Goal: Task Accomplishment & Management: Use online tool/utility

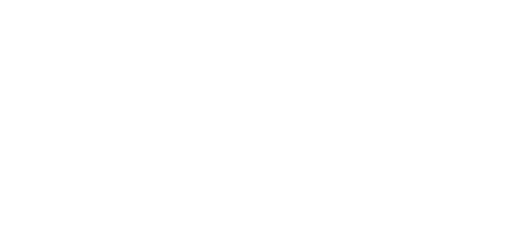
select select "*"
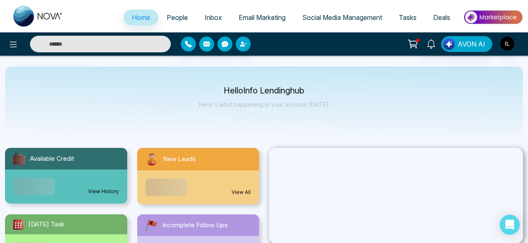
click at [248, 17] on span "Email Marketing" at bounding box center [262, 17] width 47 height 8
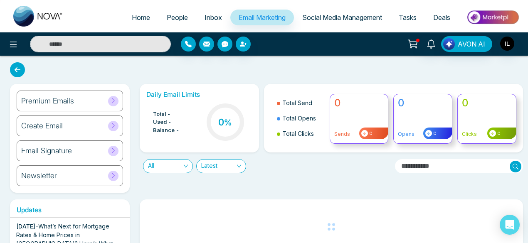
click at [66, 131] on div "Create Email" at bounding box center [70, 126] width 106 height 21
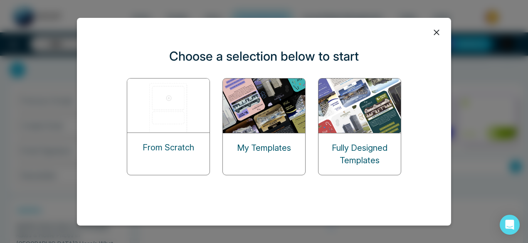
click at [184, 103] on img at bounding box center [168, 106] width 83 height 54
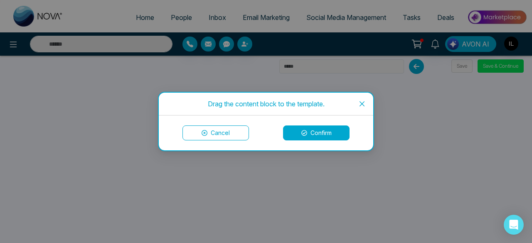
click at [322, 132] on button "Confirm" at bounding box center [316, 132] width 66 height 15
click at [227, 132] on button "Cancel" at bounding box center [215, 132] width 66 height 15
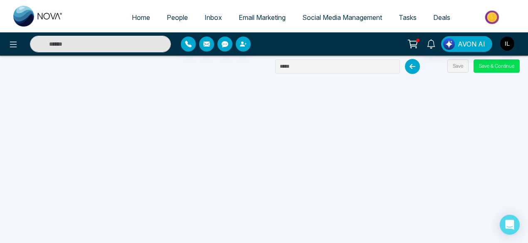
drag, startPoint x: 316, startPoint y: 59, endPoint x: 308, endPoint y: 66, distance: 10.3
click at [308, 66] on div at bounding box center [349, 66] width 149 height 15
click at [308, 66] on input "text" at bounding box center [337, 66] width 125 height 14
type input "*"
type input "**********"
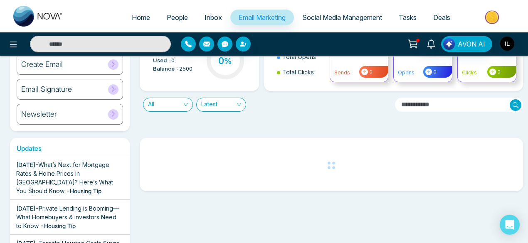
scroll to position [53, 0]
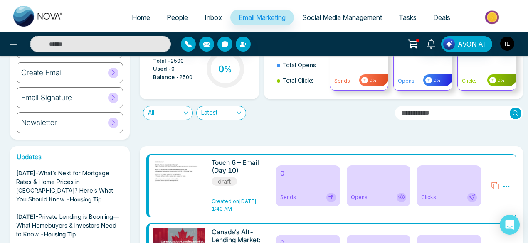
click at [61, 78] on div "Create Email" at bounding box center [70, 72] width 106 height 21
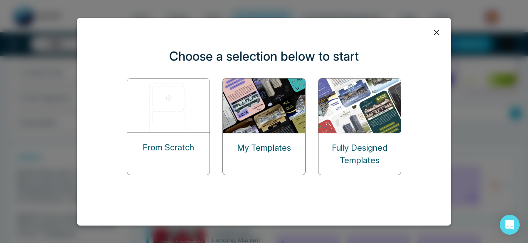
click at [204, 109] on img at bounding box center [168, 106] width 83 height 54
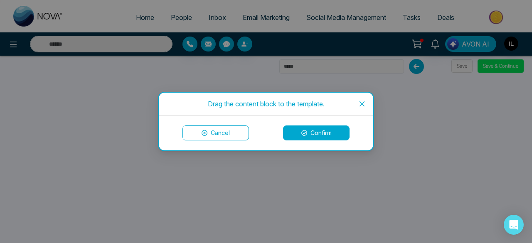
click at [353, 104] on span "Close" at bounding box center [362, 104] width 22 height 22
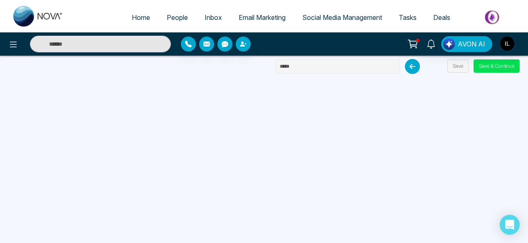
click at [356, 70] on input "text" at bounding box center [337, 66] width 125 height 14
type input "*"
type input "**********"
click at [457, 64] on button "Save" at bounding box center [457, 65] width 21 height 13
drag, startPoint x: 458, startPoint y: 73, endPoint x: 457, endPoint y: 67, distance: 5.5
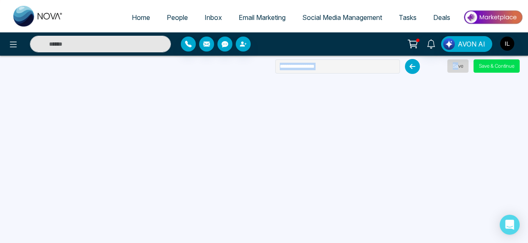
click at [457, 67] on div "**********" at bounding box center [264, 121] width 528 height 243
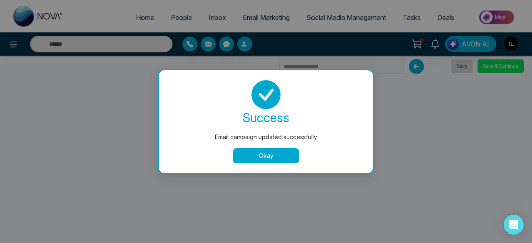
click at [457, 67] on div "Email campaign updated successfully success Email campaign updated successfully…" at bounding box center [266, 121] width 532 height 243
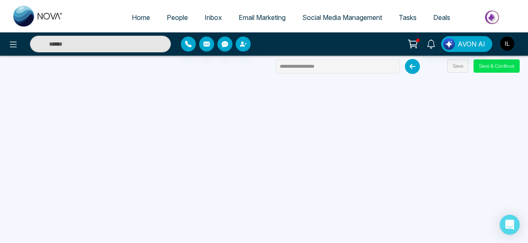
click at [409, 70] on icon at bounding box center [412, 66] width 15 height 15
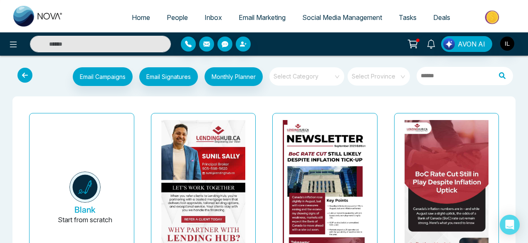
click at [17, 76] on icon at bounding box center [24, 75] width 15 height 15
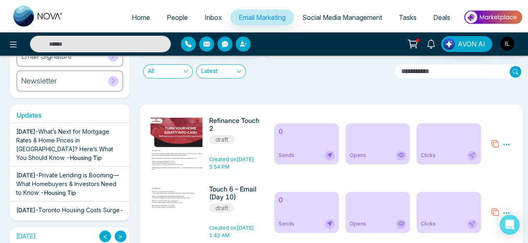
scroll to position [103, 0]
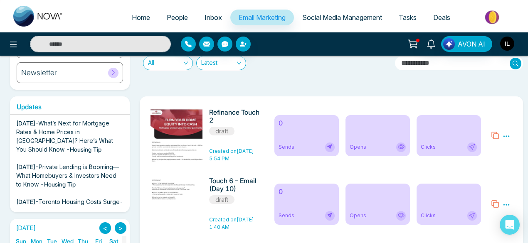
click at [508, 206] on icon at bounding box center [505, 204] width 7 height 7
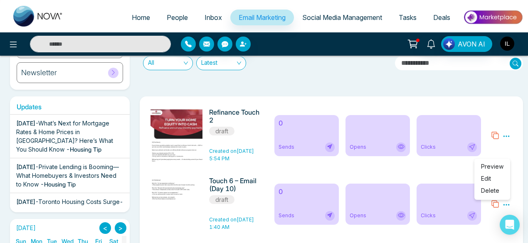
click at [496, 190] on span "Delete" at bounding box center [490, 190] width 18 height 7
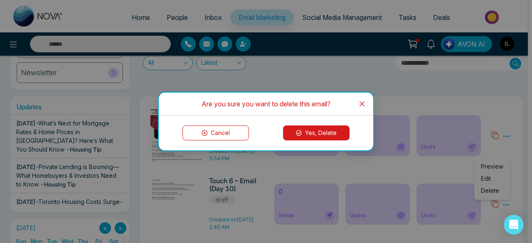
click at [327, 135] on button "Yes, Delete" at bounding box center [316, 132] width 66 height 15
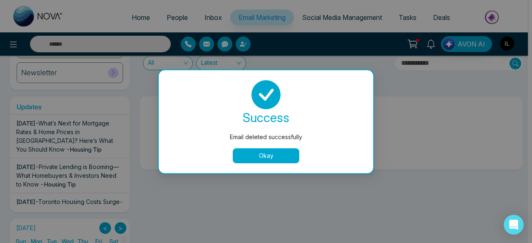
click at [265, 154] on button "Okay" at bounding box center [266, 155] width 66 height 15
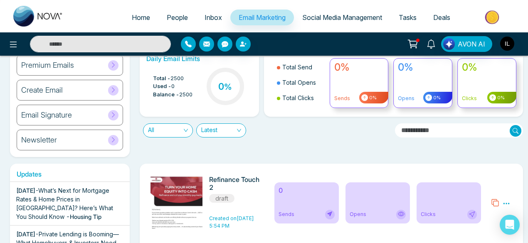
scroll to position [0, 0]
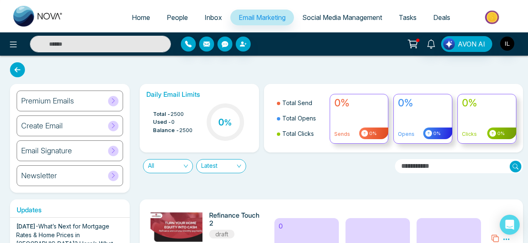
click at [91, 128] on div "Create Email" at bounding box center [70, 126] width 106 height 21
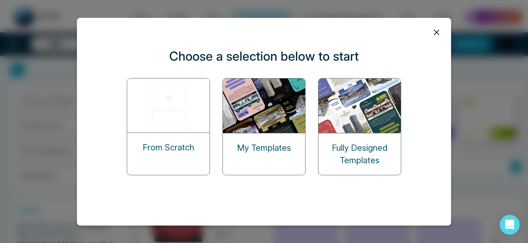
click at [181, 115] on img at bounding box center [168, 106] width 83 height 54
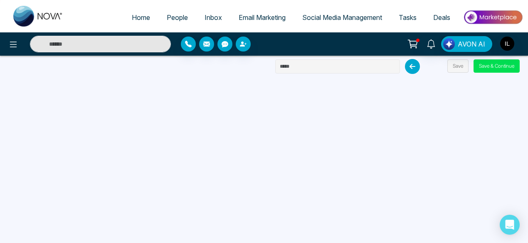
click at [320, 70] on input "text" at bounding box center [337, 66] width 125 height 14
click at [317, 68] on input "**********" at bounding box center [337, 66] width 125 height 14
type input "**********"
click at [460, 64] on button "Save" at bounding box center [457, 65] width 21 height 13
click at [460, 68] on button "Save" at bounding box center [457, 65] width 21 height 13
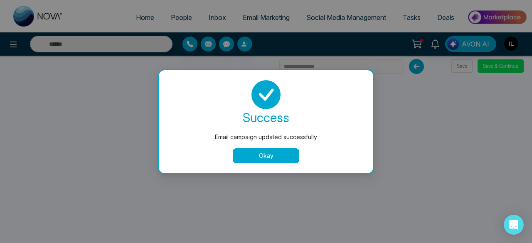
click at [332, 69] on div "Email campaign updated successfully success Email campaign updated successfully…" at bounding box center [266, 121] width 532 height 243
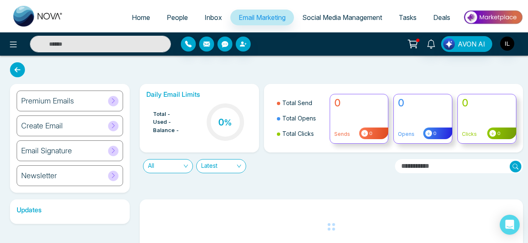
scroll to position [19, 0]
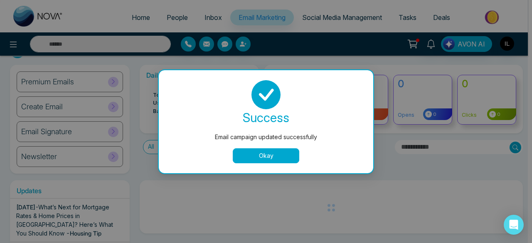
drag, startPoint x: 264, startPoint y: 165, endPoint x: 263, endPoint y: 159, distance: 5.9
click at [263, 159] on div "success Email campaign updated successfully Okay" at bounding box center [266, 121] width 214 height 103
click at [263, 159] on button "Okay" at bounding box center [266, 155] width 66 height 15
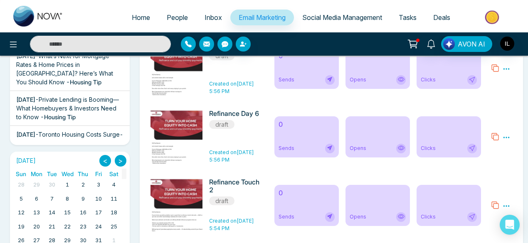
scroll to position [170, 0]
click at [508, 138] on icon at bounding box center [506, 137] width 6 height 1
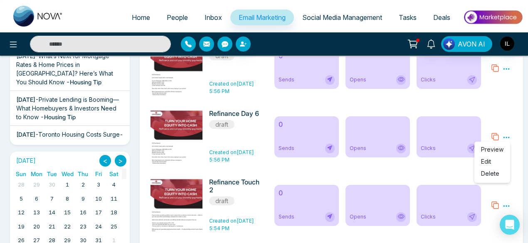
click at [496, 174] on span "Delete" at bounding box center [490, 173] width 18 height 7
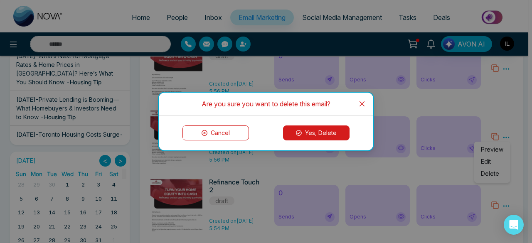
click at [321, 134] on button "Yes, Delete" at bounding box center [316, 132] width 66 height 15
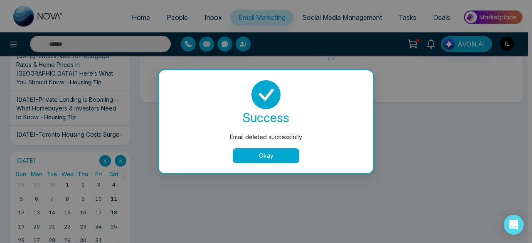
click at [290, 159] on button "Okay" at bounding box center [266, 155] width 66 height 15
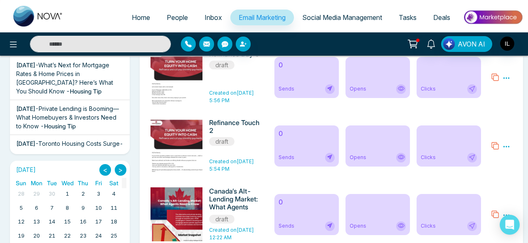
scroll to position [158, 0]
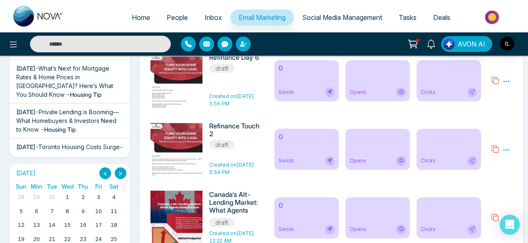
click at [506, 153] on icon at bounding box center [505, 149] width 7 height 7
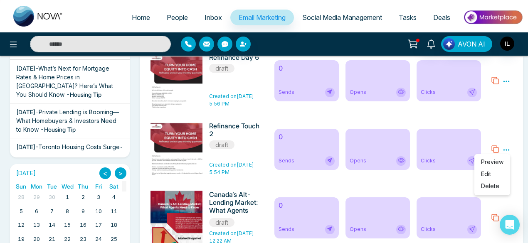
click at [489, 175] on link "Edit" at bounding box center [486, 173] width 10 height 7
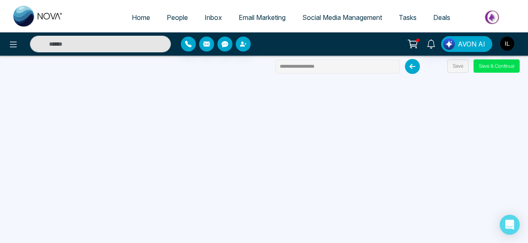
click at [313, 70] on input "**********" at bounding box center [337, 66] width 125 height 14
type input "**********"
click at [455, 66] on button "Save" at bounding box center [457, 65] width 21 height 13
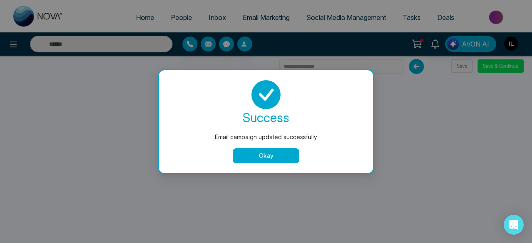
click at [263, 156] on button "Okay" at bounding box center [266, 155] width 66 height 15
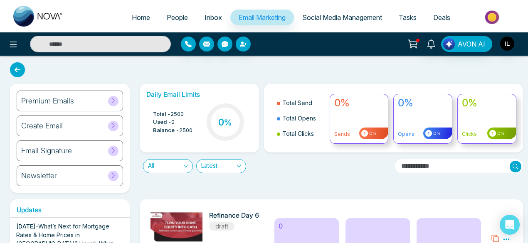
click at [34, 128] on h6 "Create Email" at bounding box center [42, 125] width 42 height 9
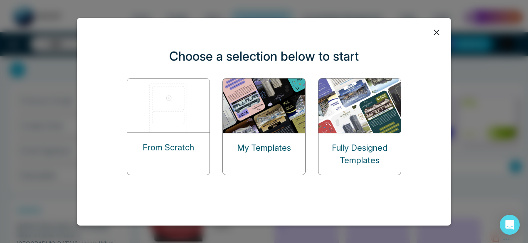
click at [175, 112] on img at bounding box center [168, 106] width 83 height 54
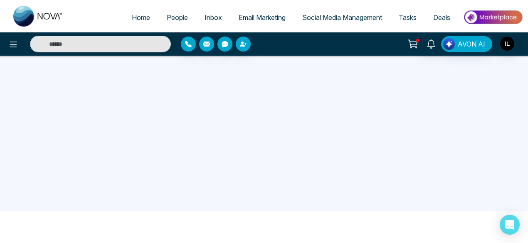
scroll to position [29, 0]
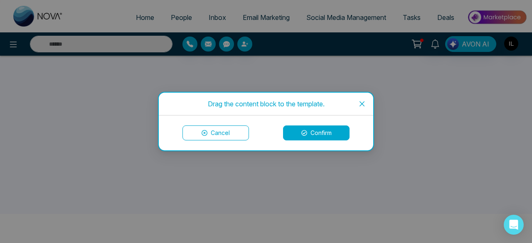
click at [357, 101] on span "Close" at bounding box center [362, 104] width 22 height 22
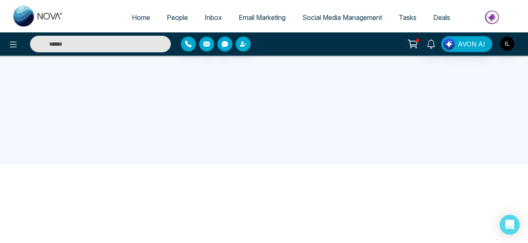
scroll to position [0, 0]
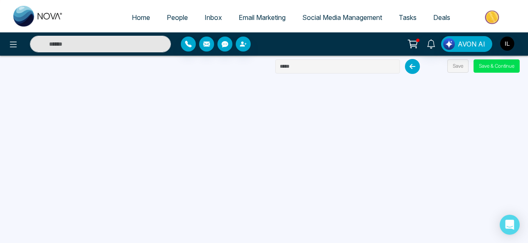
click at [332, 59] on input "text" at bounding box center [337, 66] width 125 height 14
type input "**********"
click at [462, 65] on button "Save" at bounding box center [457, 65] width 21 height 13
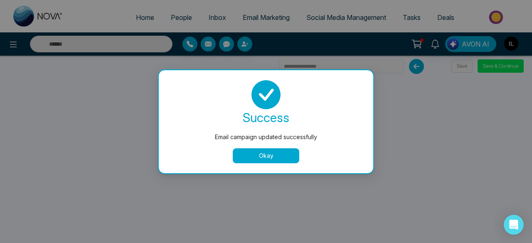
click at [257, 155] on button "Okay" at bounding box center [266, 155] width 66 height 15
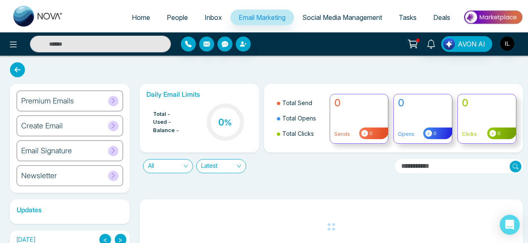
click at [61, 126] on h6 "Create Email" at bounding box center [42, 125] width 42 height 9
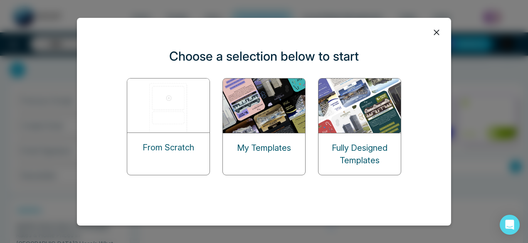
click at [160, 108] on img at bounding box center [168, 106] width 83 height 54
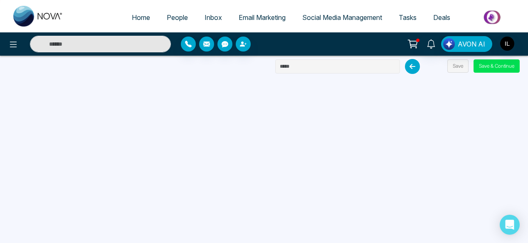
click at [300, 69] on input "text" at bounding box center [337, 66] width 125 height 14
type input "**********"
click at [454, 67] on button "Save" at bounding box center [457, 65] width 21 height 13
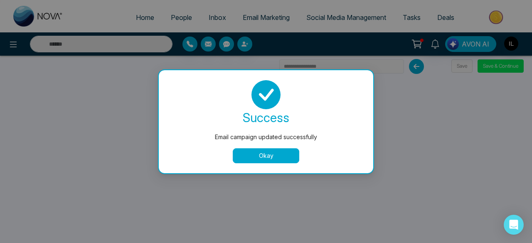
click at [251, 156] on button "Okay" at bounding box center [266, 155] width 66 height 15
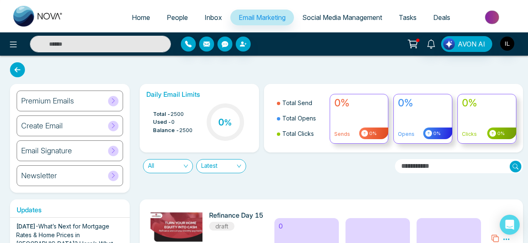
click at [70, 127] on div "Create Email" at bounding box center [70, 126] width 106 height 21
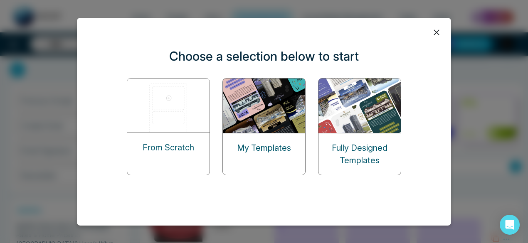
click at [147, 134] on div "From Scratch" at bounding box center [168, 147] width 82 height 29
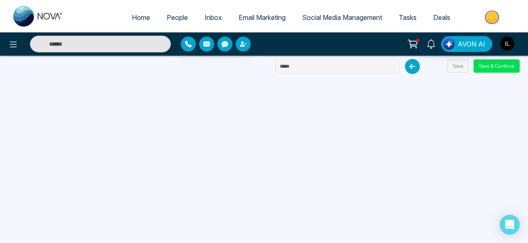
click at [327, 67] on input "text" at bounding box center [337, 66] width 125 height 14
type input "**********"
click at [462, 66] on button "Save" at bounding box center [457, 65] width 21 height 13
click at [455, 64] on button "Save" at bounding box center [457, 65] width 21 height 13
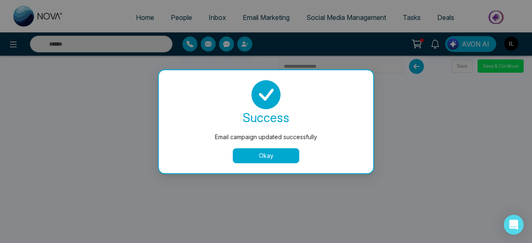
click at [266, 153] on button "Okay" at bounding box center [266, 155] width 66 height 15
click at [262, 149] on button "Okay" at bounding box center [266, 155] width 66 height 15
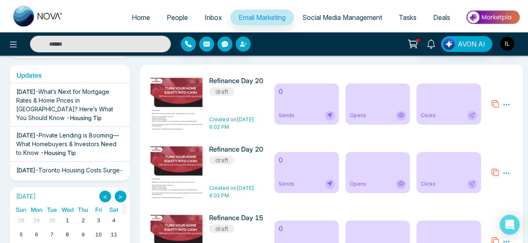
scroll to position [136, 0]
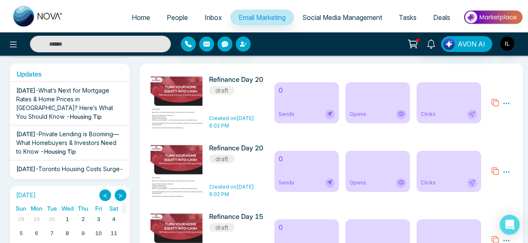
click at [505, 170] on icon at bounding box center [505, 171] width 7 height 7
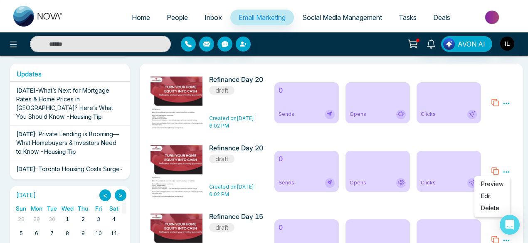
click at [490, 207] on span "Delete" at bounding box center [490, 207] width 18 height 7
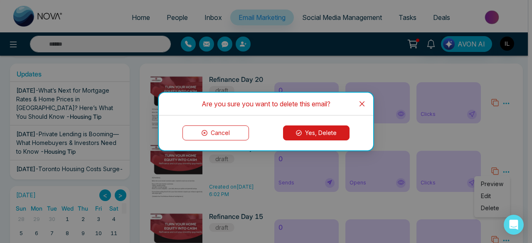
click at [323, 131] on button "Yes, Delete" at bounding box center [316, 132] width 66 height 15
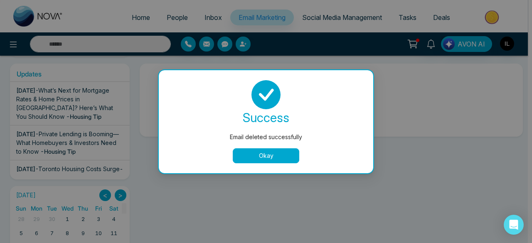
click at [282, 154] on button "Okay" at bounding box center [266, 155] width 66 height 15
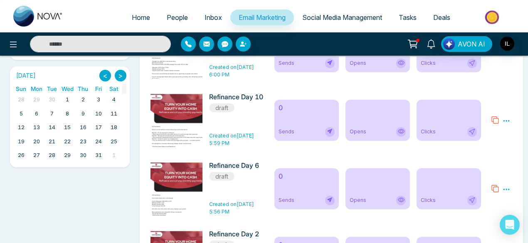
scroll to position [0, 0]
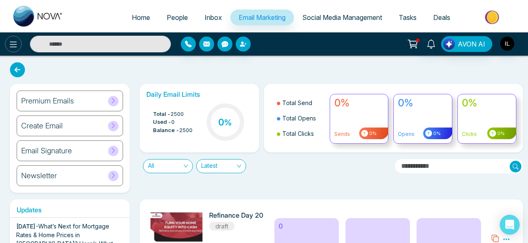
click at [18, 44] on button at bounding box center [13, 44] width 17 height 17
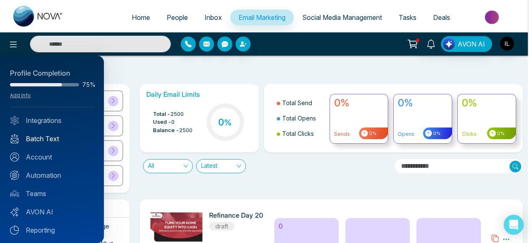
click at [40, 138] on link "Batch Text" at bounding box center [52, 139] width 84 height 10
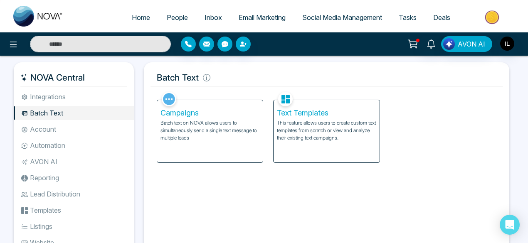
click at [241, 142] on div "Campaigns Batch text on NOVA allows users to simultaneously send a single text …" at bounding box center [210, 131] width 106 height 62
click at [322, 132] on p "This feature allows users to create custom text templates from scratch or view …" at bounding box center [326, 130] width 99 height 22
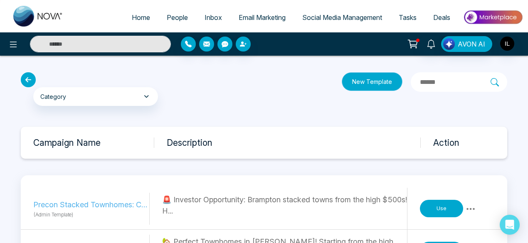
click at [352, 84] on button "New Template" at bounding box center [372, 81] width 61 height 19
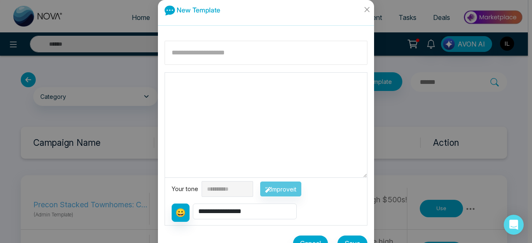
click at [256, 49] on input at bounding box center [266, 53] width 203 height 24
type input "**********"
click at [239, 122] on textarea at bounding box center [266, 125] width 202 height 105
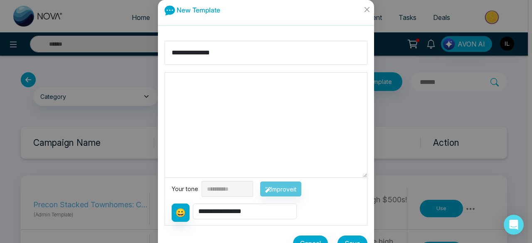
paste textarea "**********"
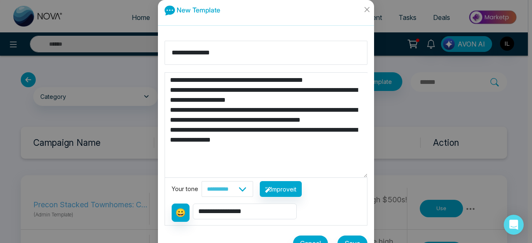
click at [354, 80] on textarea "**********" at bounding box center [266, 125] width 202 height 105
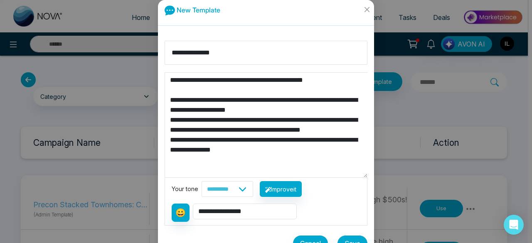
click at [338, 87] on textarea "**********" at bounding box center [266, 125] width 202 height 105
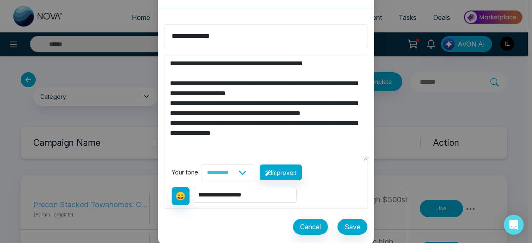
click at [271, 105] on textarea "**********" at bounding box center [266, 108] width 202 height 105
click at [255, 125] on textarea "**********" at bounding box center [266, 108] width 202 height 105
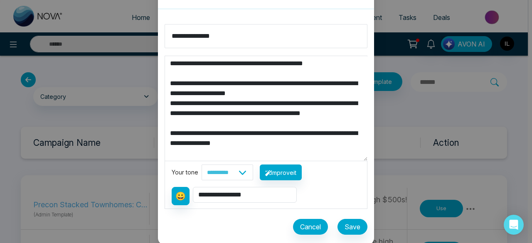
type textarea "**********"
click at [249, 169] on select "**********" at bounding box center [228, 173] width 52 height 16
click at [345, 113] on textarea "**********" at bounding box center [266, 108] width 202 height 105
click at [351, 228] on button "Save" at bounding box center [352, 227] width 30 height 16
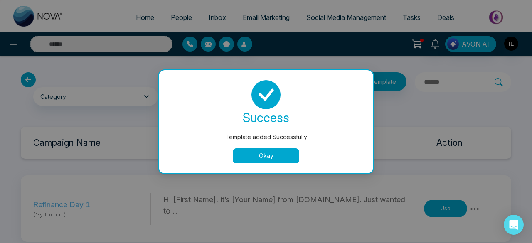
click at [262, 155] on button "Okay" at bounding box center [266, 155] width 66 height 15
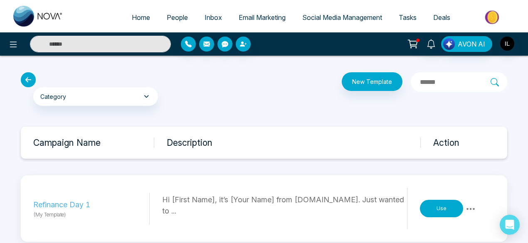
scroll to position [15, 0]
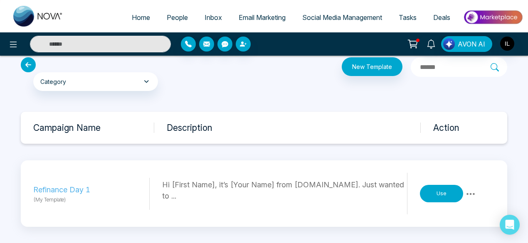
click at [166, 196] on p "Hi [First Name], it’s [Your Name] from [DOMAIN_NAME]. Just wanted to ..." at bounding box center [284, 190] width 245 height 22
click at [165, 202] on div "Hi [First Name], it’s [Your Name] from [DOMAIN_NAME]. Just wanted to ..." at bounding box center [284, 194] width 245 height 42
click at [166, 198] on p "Hi [First Name], it’s [Your Name] from [DOMAIN_NAME]. Just wanted to ..." at bounding box center [284, 190] width 245 height 22
click at [470, 192] on icon at bounding box center [470, 194] width 10 height 10
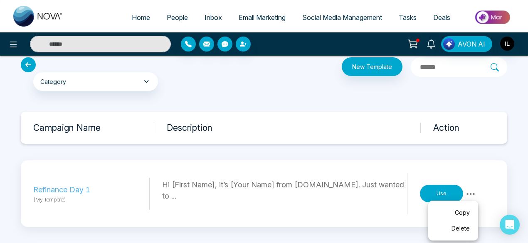
click at [347, 170] on div "Refinance Day 1 (My Template) Hi [First Name], it’s [Your Name] from [DOMAIN_NA…" at bounding box center [264, 193] width 486 height 66
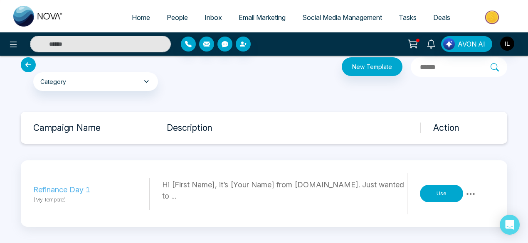
click at [268, 195] on p "Hi [First Name], it’s [Your Name] from [DOMAIN_NAME]. Just wanted to ..." at bounding box center [284, 190] width 245 height 22
click at [164, 197] on p "Hi [First Name], it’s [Your Name] from [DOMAIN_NAME]. Just wanted to ..." at bounding box center [284, 190] width 245 height 22
click at [171, 188] on p "Hi [First Name], it’s [Your Name] from [DOMAIN_NAME]. Just wanted to ..." at bounding box center [284, 190] width 245 height 22
click at [203, 184] on p "Hi [First Name], it’s [Your Name] from [DOMAIN_NAME]. Just wanted to ..." at bounding box center [284, 190] width 245 height 22
click at [215, 184] on p "Hi [First Name], it’s [Your Name] from [DOMAIN_NAME]. Just wanted to ..." at bounding box center [284, 190] width 245 height 22
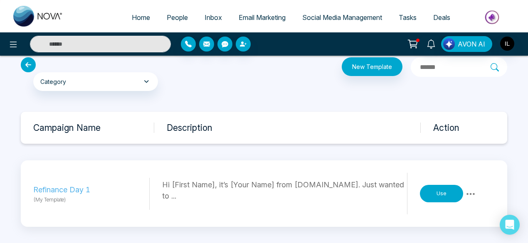
click at [192, 100] on div "Category My Templates Celebrations General New Buyer Leads New Seller Leads Pre…" at bounding box center [264, 142] width 528 height 203
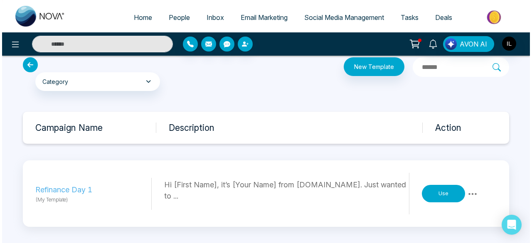
scroll to position [0, 0]
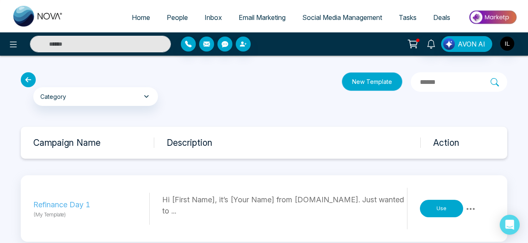
click at [353, 79] on button "New Template" at bounding box center [372, 81] width 61 height 19
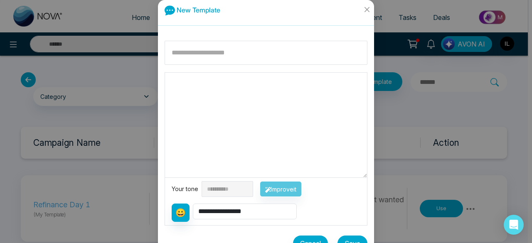
click at [202, 74] on textarea at bounding box center [266, 125] width 202 height 105
click at [190, 56] on input at bounding box center [266, 53] width 203 height 24
paste input "**********"
type input "**********"
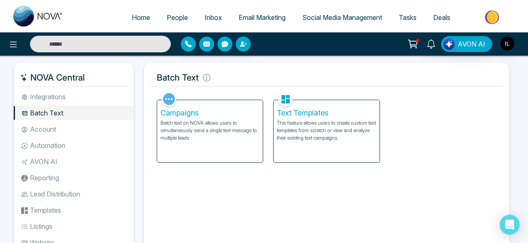
click at [303, 124] on p "This feature allows users to create custom text templates from scratch or view …" at bounding box center [326, 130] width 99 height 22
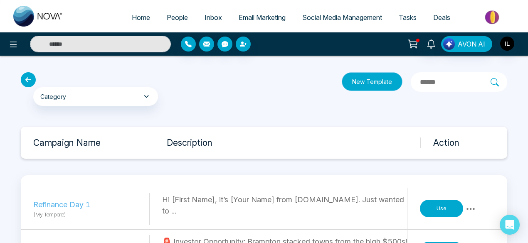
click at [342, 86] on button "New Template" at bounding box center [372, 81] width 61 height 19
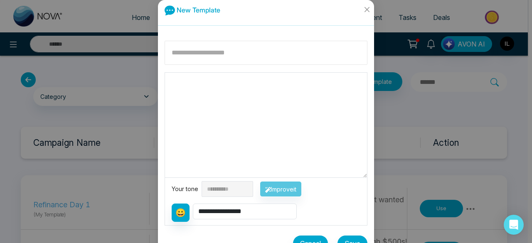
click at [182, 61] on input at bounding box center [266, 53] width 203 height 24
click at [228, 54] on input "**********" at bounding box center [266, 53] width 203 height 24
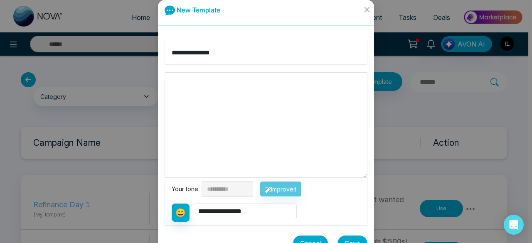
type input "**********"
click at [194, 118] on textarea at bounding box center [266, 125] width 202 height 105
paste textarea "**********"
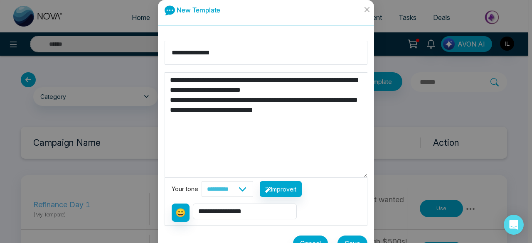
click at [221, 76] on textarea "**********" at bounding box center [266, 125] width 202 height 105
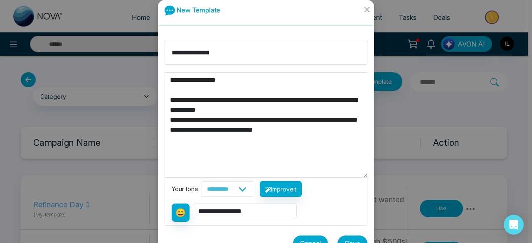
click at [327, 103] on textarea "**********" at bounding box center [266, 125] width 202 height 105
click at [281, 116] on textarea "**********" at bounding box center [266, 125] width 202 height 105
click at [258, 111] on textarea "**********" at bounding box center [266, 125] width 202 height 105
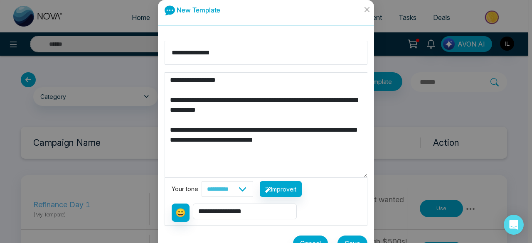
click at [243, 138] on textarea "**********" at bounding box center [266, 125] width 202 height 105
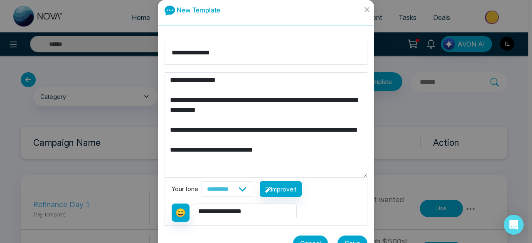
scroll to position [17, 0]
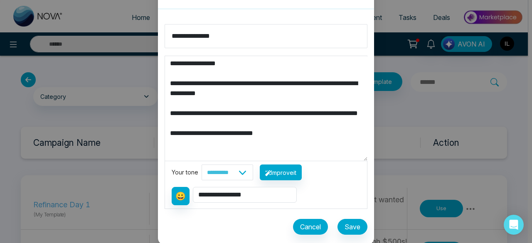
type textarea "**********"
click at [352, 219] on button "Save" at bounding box center [352, 227] width 30 height 16
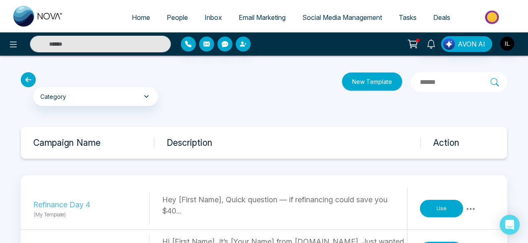
click at [347, 81] on button "New Template" at bounding box center [372, 81] width 61 height 19
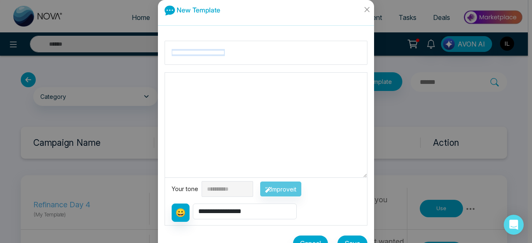
drag, startPoint x: 260, startPoint y: 68, endPoint x: 242, endPoint y: 49, distance: 26.4
click at [242, 49] on div "**********" at bounding box center [266, 147] width 216 height 227
click at [242, 49] on input at bounding box center [266, 53] width 203 height 24
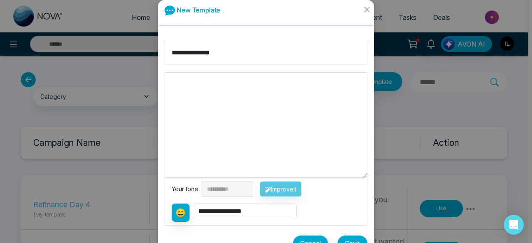
click at [227, 63] on input "**********" at bounding box center [266, 53] width 203 height 24
type input "**********"
click at [214, 93] on textarea at bounding box center [266, 125] width 202 height 105
paste textarea "**********"
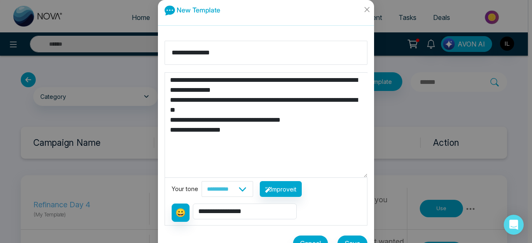
click at [219, 81] on textarea "**********" at bounding box center [266, 125] width 202 height 105
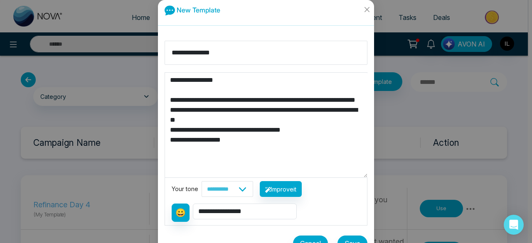
click at [277, 92] on textarea "**********" at bounding box center [266, 125] width 202 height 105
click at [247, 99] on textarea "**********" at bounding box center [266, 125] width 202 height 105
click at [240, 108] on textarea "**********" at bounding box center [266, 125] width 202 height 105
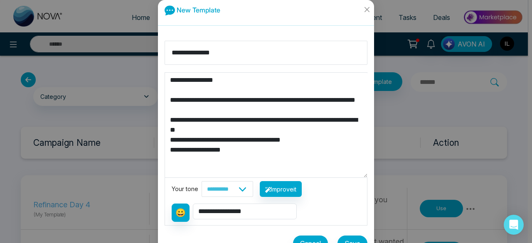
click at [236, 117] on textarea "**********" at bounding box center [266, 125] width 202 height 105
click at [311, 148] on textarea "**********" at bounding box center [266, 125] width 202 height 105
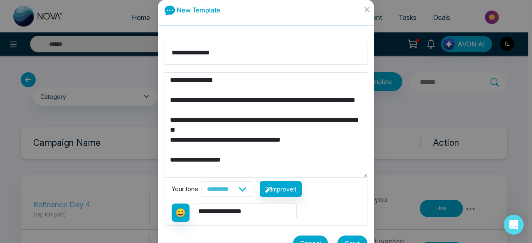
scroll to position [10, 0]
type textarea "**********"
click at [350, 239] on button "Save" at bounding box center [352, 244] width 30 height 16
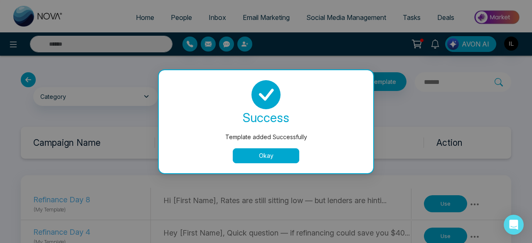
click at [283, 152] on button "Okay" at bounding box center [266, 155] width 66 height 15
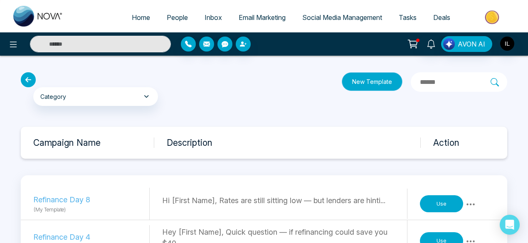
click at [343, 79] on button "New Template" at bounding box center [372, 81] width 61 height 19
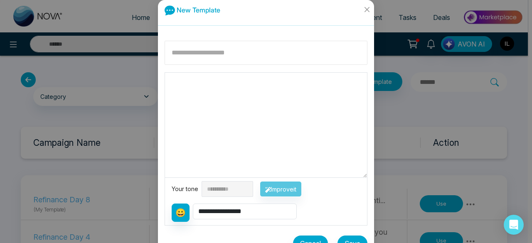
click at [207, 57] on input at bounding box center [266, 53] width 203 height 24
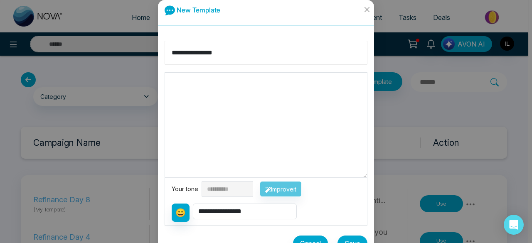
type input "**********"
click at [189, 108] on textarea at bounding box center [266, 125] width 202 height 105
paste textarea "**********"
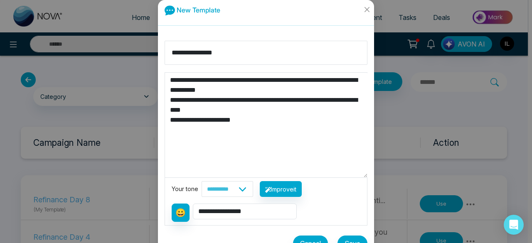
click at [219, 79] on textarea "**********" at bounding box center [266, 125] width 202 height 105
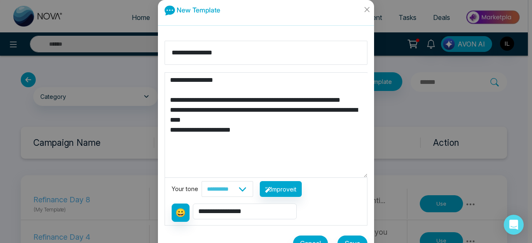
click at [273, 89] on textarea "**********" at bounding box center [266, 125] width 202 height 105
click at [238, 113] on textarea "**********" at bounding box center [266, 125] width 202 height 105
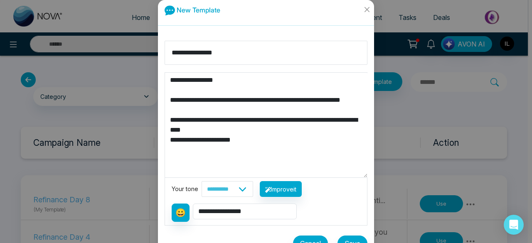
click at [259, 120] on textarea "**********" at bounding box center [266, 125] width 202 height 105
click at [238, 142] on textarea "**********" at bounding box center [266, 125] width 202 height 105
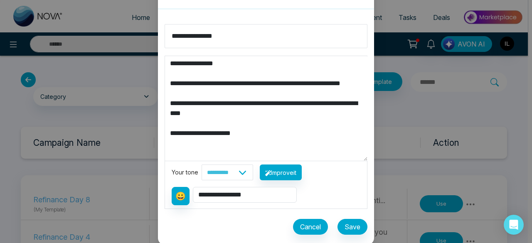
click at [253, 141] on textarea "**********" at bounding box center [266, 108] width 202 height 105
drag, startPoint x: 253, startPoint y: 141, endPoint x: 186, endPoint y: 141, distance: 66.9
click at [186, 141] on textarea "**********" at bounding box center [266, 108] width 202 height 105
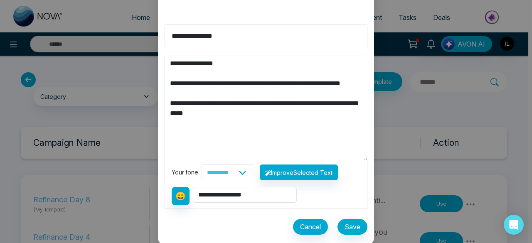
click at [176, 107] on textarea "**********" at bounding box center [266, 108] width 202 height 105
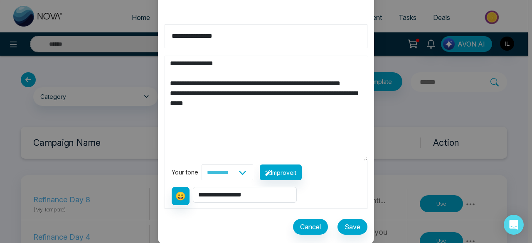
type textarea "**********"
click at [352, 221] on button "Save" at bounding box center [352, 227] width 30 height 16
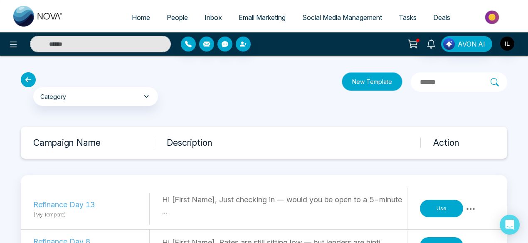
click at [342, 80] on button "New Template" at bounding box center [372, 81] width 61 height 19
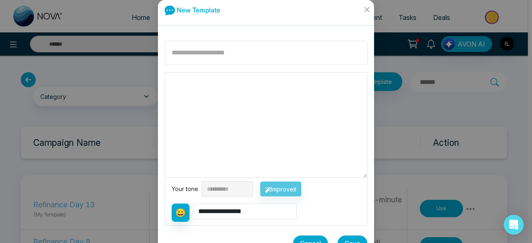
click at [221, 64] on input at bounding box center [266, 53] width 203 height 24
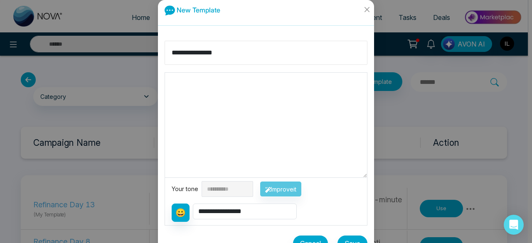
type input "**********"
click at [260, 115] on textarea at bounding box center [266, 125] width 202 height 105
paste textarea "**********"
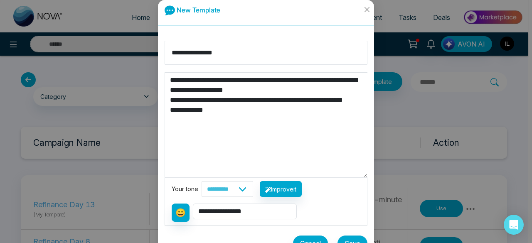
click at [242, 103] on textarea "**********" at bounding box center [266, 125] width 202 height 105
click at [223, 80] on textarea "**********" at bounding box center [266, 125] width 202 height 105
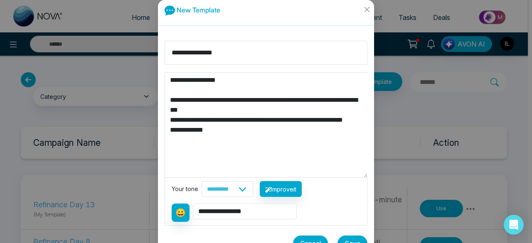
click at [318, 81] on textarea "**********" at bounding box center [266, 125] width 202 height 105
click at [284, 105] on textarea "**********" at bounding box center [266, 125] width 202 height 105
click at [228, 130] on textarea "**********" at bounding box center [266, 125] width 202 height 105
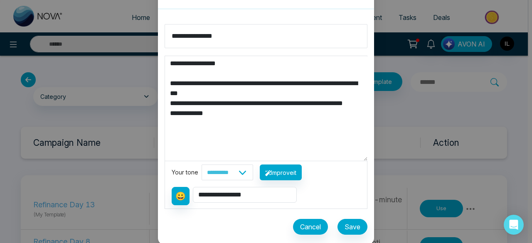
type textarea "**********"
click at [310, 227] on button "Cancel" at bounding box center [310, 227] width 35 height 16
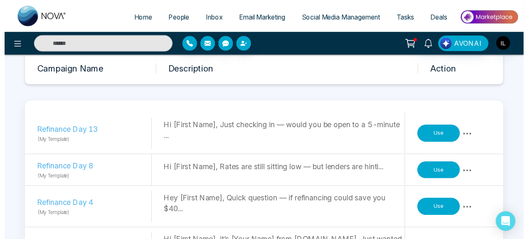
scroll to position [0, 0]
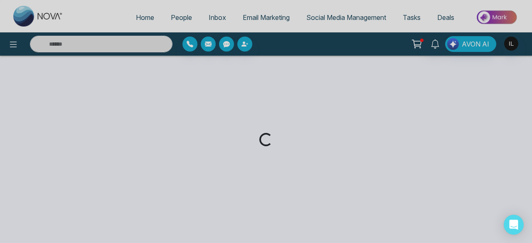
click at [10, 44] on div "Loading..." at bounding box center [266, 121] width 532 height 243
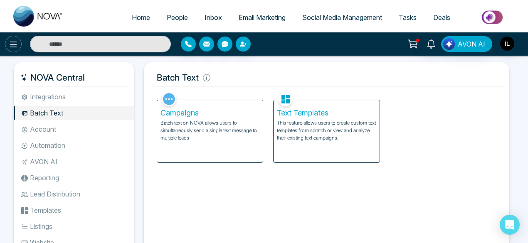
click at [12, 45] on icon at bounding box center [13, 44] width 10 height 10
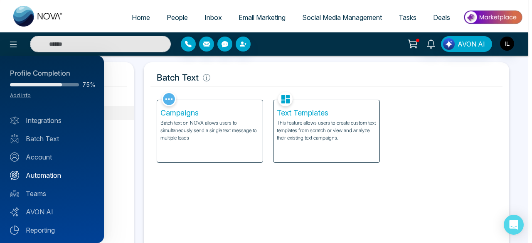
click at [47, 172] on link "Automation" at bounding box center [52, 175] width 84 height 10
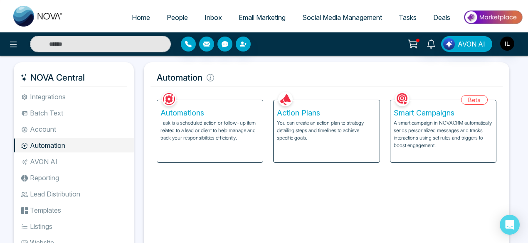
click at [195, 148] on div "Automations Task is a scheduled action or follow-up item related to a lead or c…" at bounding box center [210, 131] width 106 height 62
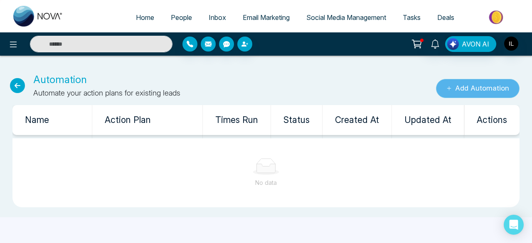
click at [475, 83] on button "Add Automation" at bounding box center [478, 88] width 84 height 19
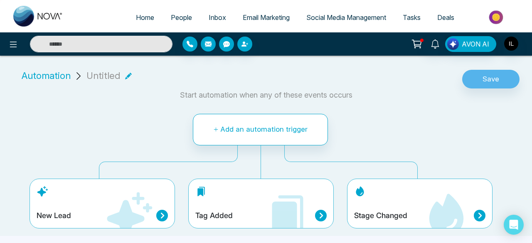
click at [142, 206] on icon at bounding box center [129, 216] width 50 height 50
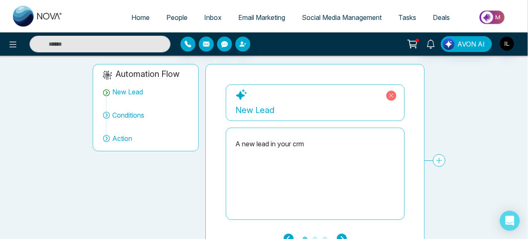
scroll to position [57, 0]
click at [251, 101] on p "New Lead" at bounding box center [316, 109] width 160 height 16
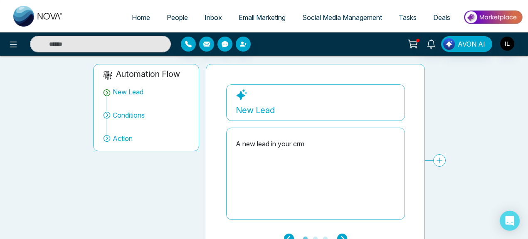
click at [139, 91] on div "New Lead" at bounding box center [128, 92] width 31 height 10
click at [307, 190] on div "A new lead in your crm" at bounding box center [316, 173] width 160 height 83
drag, startPoint x: 270, startPoint y: 146, endPoint x: 314, endPoint y: 141, distance: 44.7
click at [314, 141] on div "A new lead in your crm" at bounding box center [316, 144] width 160 height 10
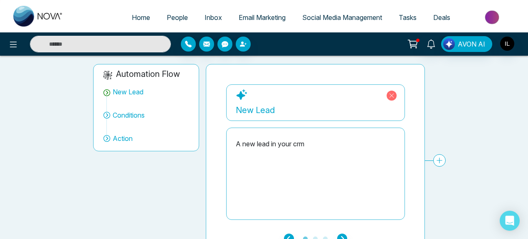
scroll to position [73, 0]
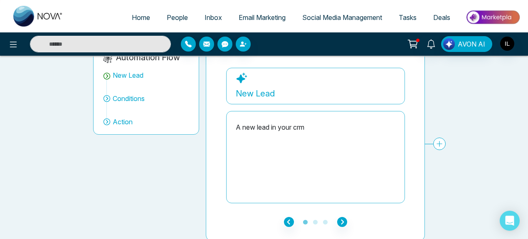
click at [129, 96] on span "Conditions" at bounding box center [129, 98] width 32 height 10
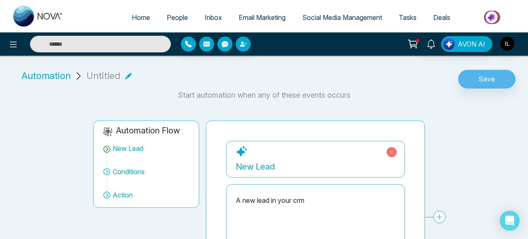
click at [271, 165] on div "New Lead" at bounding box center [316, 166] width 160 height 12
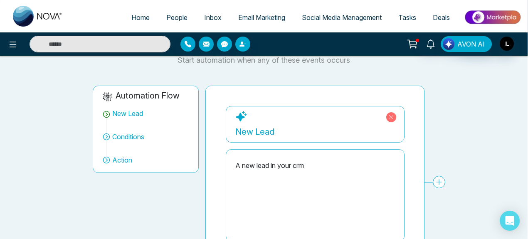
scroll to position [35, 0]
click at [271, 165] on div "A new lead in your crm" at bounding box center [316, 165] width 160 height 10
click at [389, 118] on icon at bounding box center [391, 117] width 10 height 10
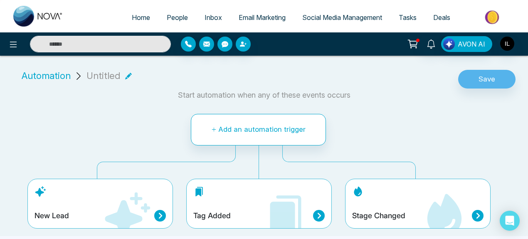
scroll to position [0, 0]
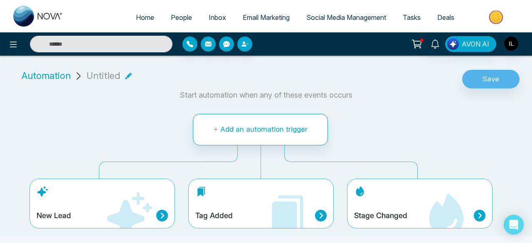
click at [229, 210] on div "Tag Added" at bounding box center [260, 216] width 131 height 12
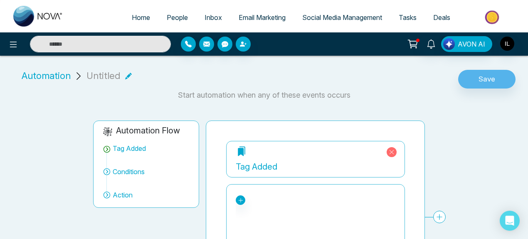
click at [265, 175] on div "Tag Added" at bounding box center [315, 159] width 179 height 37
click at [254, 155] on div "Tag Added" at bounding box center [315, 159] width 179 height 37
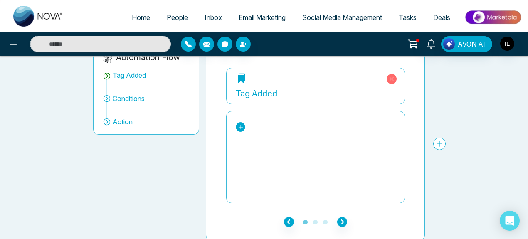
click at [239, 125] on icon at bounding box center [241, 127] width 6 height 6
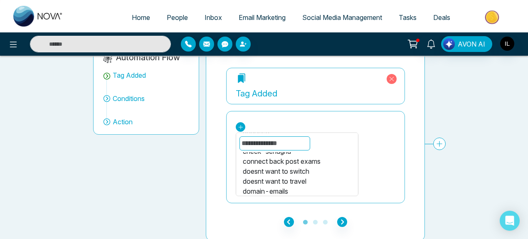
scroll to position [10, 0]
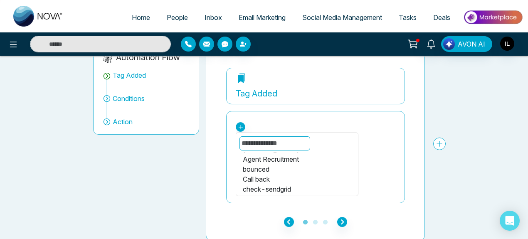
click at [419, 128] on div "Tag Added [PERSON_NAME] - 1000 Agent Recruitment bounced Call back check-sendgr…" at bounding box center [494, 137] width 536 height 138
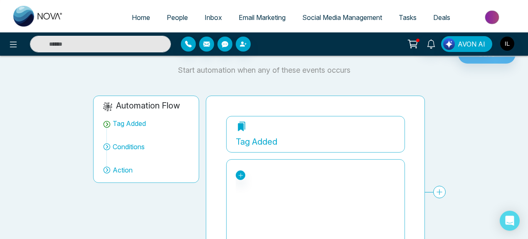
scroll to position [22, 0]
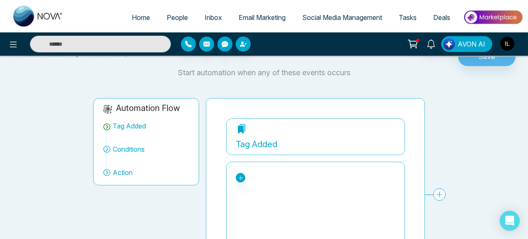
click at [130, 149] on span "Conditions" at bounding box center [129, 149] width 32 height 10
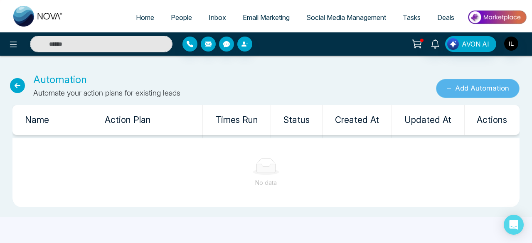
click at [474, 90] on button "Add Automation" at bounding box center [478, 88] width 84 height 19
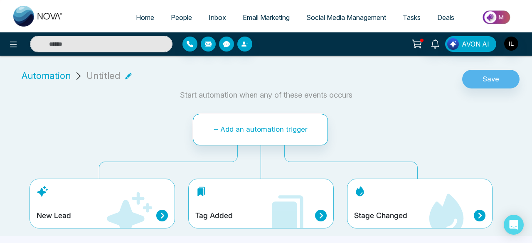
click at [408, 203] on div "Stage Changed" at bounding box center [419, 204] width 145 height 50
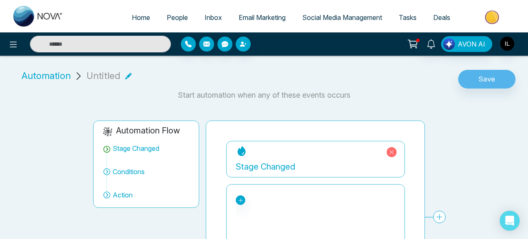
click at [273, 165] on div "Stage Changed" at bounding box center [316, 166] width 160 height 12
click at [239, 150] on icon at bounding box center [242, 151] width 8 height 10
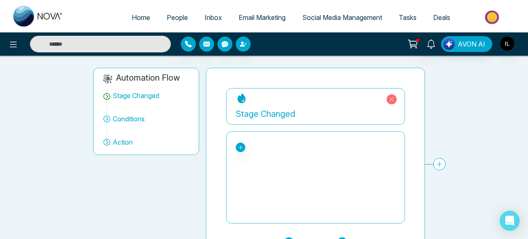
scroll to position [53, 0]
click at [239, 148] on icon at bounding box center [241, 147] width 6 height 6
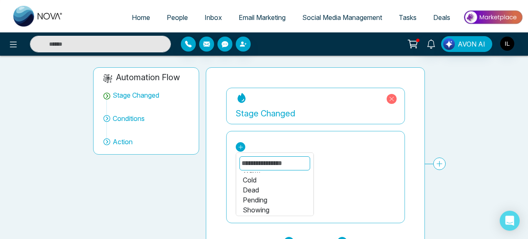
scroll to position [73, 0]
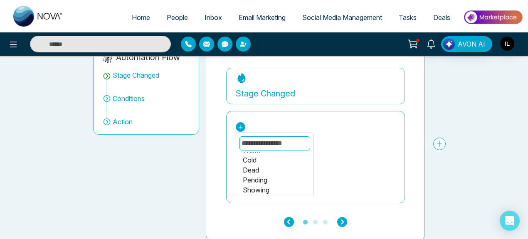
click at [340, 222] on icon "button" at bounding box center [342, 222] width 10 height 10
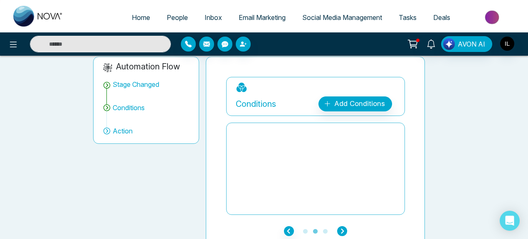
scroll to position [62, 0]
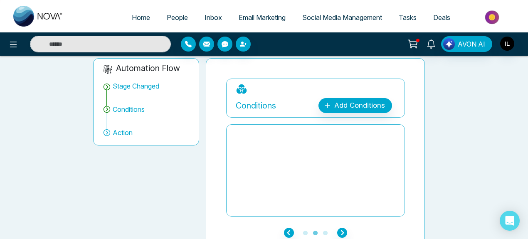
click at [259, 105] on p "Conditions" at bounding box center [256, 105] width 40 height 12
click at [125, 134] on span "Action" at bounding box center [123, 133] width 20 height 10
click at [344, 229] on icon "button" at bounding box center [342, 233] width 10 height 10
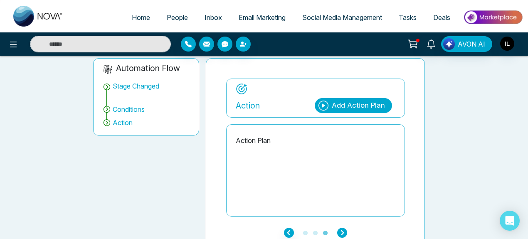
scroll to position [0, 25]
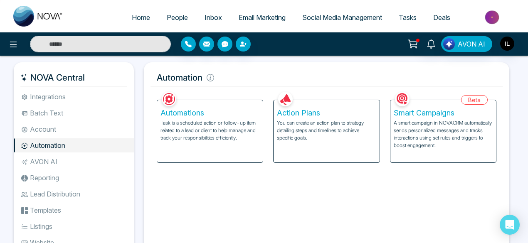
click at [292, 119] on p "You can create an action plan to strategy detailing steps and timelines to achi…" at bounding box center [326, 130] width 99 height 22
click at [410, 120] on p "A smart campaign in NOVACRM automatically sends personalized messages and track…" at bounding box center [442, 134] width 99 height 30
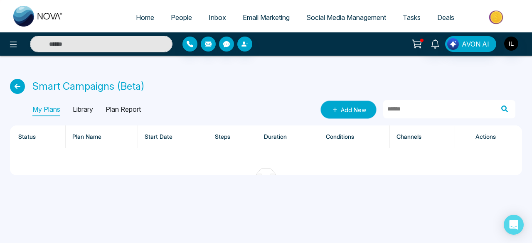
click at [347, 110] on link "Add New" at bounding box center [348, 110] width 56 height 18
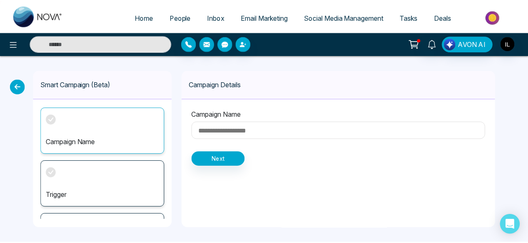
scroll to position [40, 0]
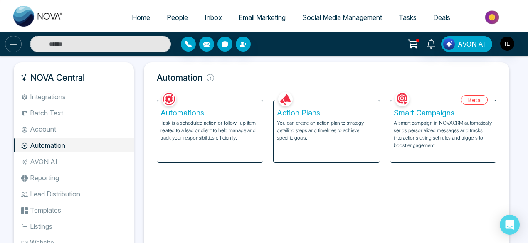
click at [13, 41] on icon at bounding box center [13, 44] width 10 height 10
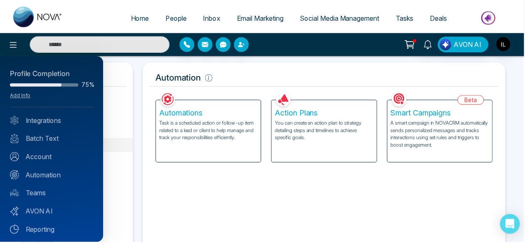
scroll to position [17, 0]
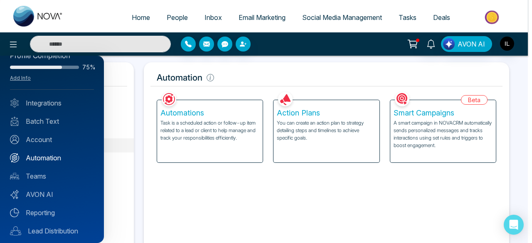
click at [54, 157] on link "Automation" at bounding box center [52, 158] width 84 height 10
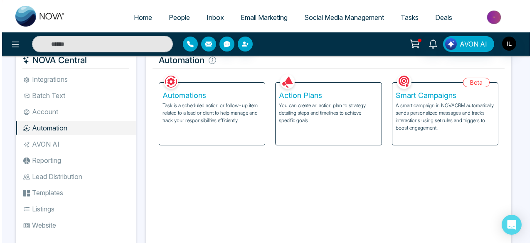
scroll to position [0, 0]
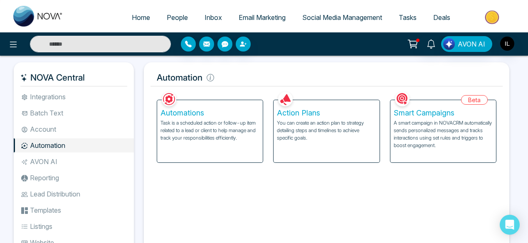
click at [229, 133] on p "Task is a scheduled action or follow-up item related to a lead or client to hel…" at bounding box center [209, 130] width 99 height 22
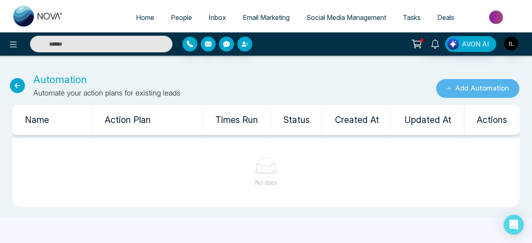
click at [458, 79] on button "Add Automation" at bounding box center [478, 88] width 84 height 19
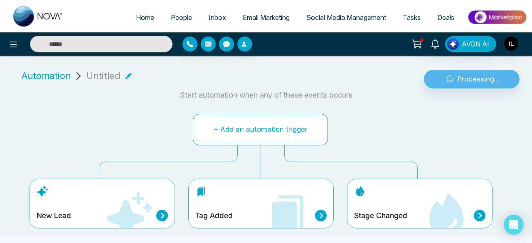
click at [266, 125] on button "Add an automation trigger" at bounding box center [260, 130] width 135 height 32
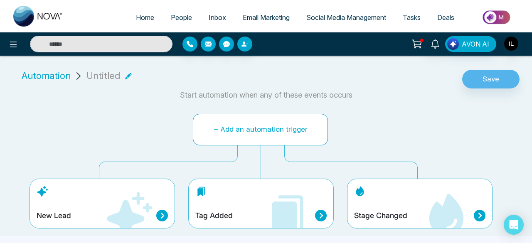
click at [246, 127] on button "Add an automation trigger" at bounding box center [260, 130] width 135 height 32
click at [212, 131] on button "Add an automation trigger" at bounding box center [260, 130] width 135 height 32
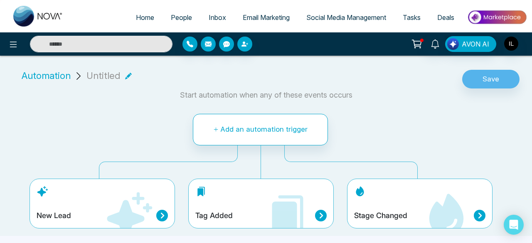
click at [155, 107] on div "Add an automation trigger New Lead Tag Added Stage Changed" at bounding box center [261, 171] width 435 height 129
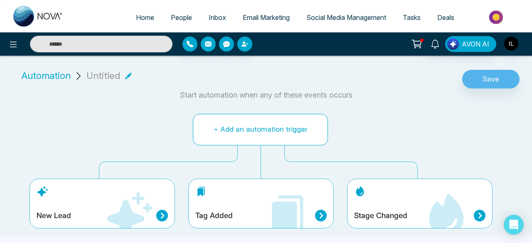
click at [272, 126] on button "Add an automation trigger" at bounding box center [260, 130] width 135 height 32
drag, startPoint x: 272, startPoint y: 126, endPoint x: 124, endPoint y: 76, distance: 156.1
click at [124, 76] on div "Automation Untitled Save Start automation when any of these events occurs Add a…" at bounding box center [266, 149] width 532 height 174
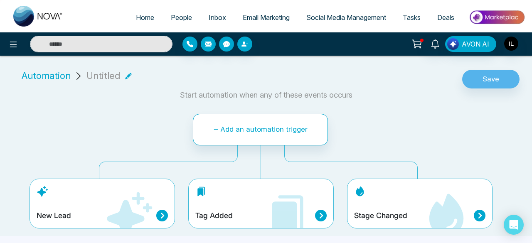
click at [125, 76] on icon at bounding box center [128, 76] width 7 height 7
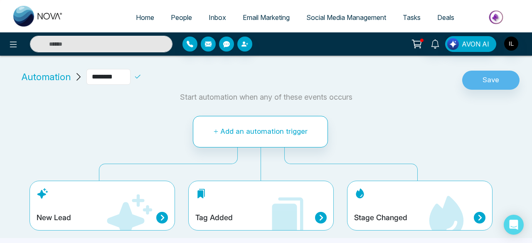
click at [122, 77] on input "********" at bounding box center [108, 77] width 44 height 16
click at [150, 142] on div "Add an automation trigger New Lead Tag Added Stage Changed" at bounding box center [261, 173] width 435 height 129
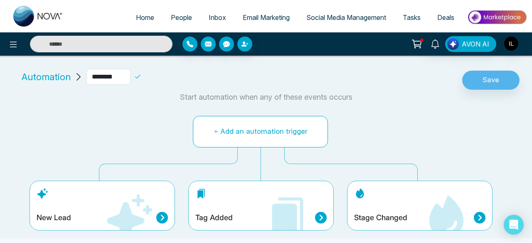
click at [220, 128] on button "Add an automation trigger" at bounding box center [260, 132] width 135 height 32
click at [234, 142] on button "Add an automation trigger" at bounding box center [260, 132] width 135 height 32
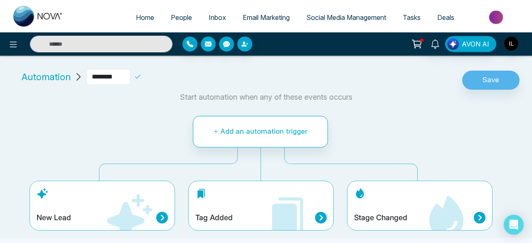
click at [117, 78] on input "********" at bounding box center [108, 77] width 44 height 16
type input "*"
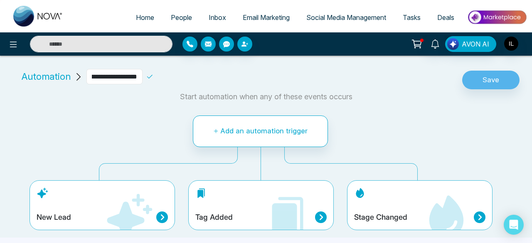
scroll to position [0, 27]
type input "**********"
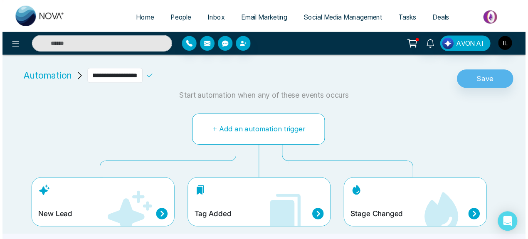
scroll to position [0, 0]
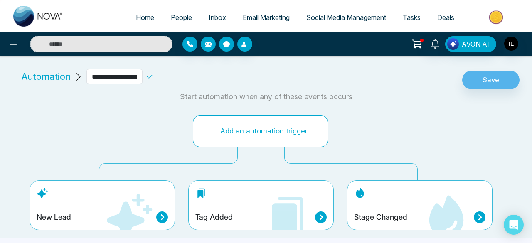
click at [220, 131] on button "Add an automation trigger" at bounding box center [260, 132] width 135 height 32
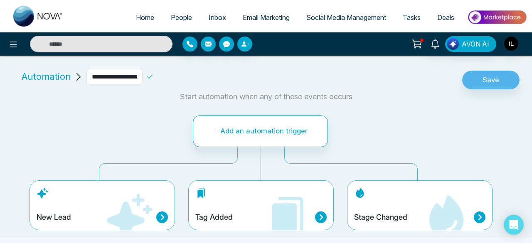
click at [220, 96] on p "Start automation when any of these events occurs" at bounding box center [266, 96] width 522 height 11
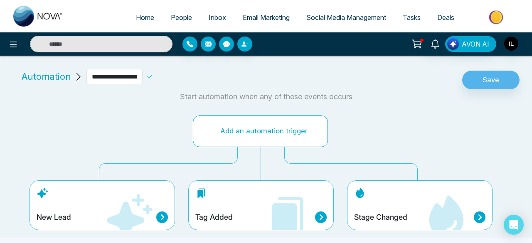
click at [259, 128] on button "Add an automation trigger" at bounding box center [260, 132] width 135 height 32
click at [121, 193] on icon at bounding box center [129, 217] width 50 height 50
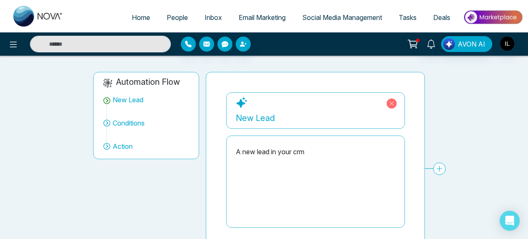
scroll to position [52, 0]
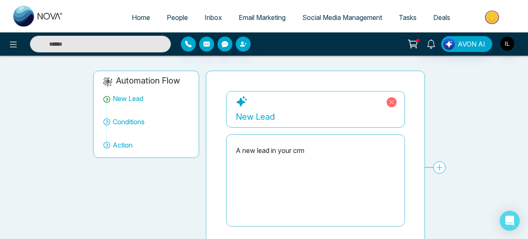
click at [255, 117] on div "New Lead" at bounding box center [316, 117] width 160 height 12
click at [270, 115] on div "New Lead" at bounding box center [316, 117] width 160 height 12
click at [259, 145] on div "A new lead in your crm" at bounding box center [316, 150] width 160 height 10
click at [263, 149] on div "A new lead in your crm" at bounding box center [316, 150] width 160 height 10
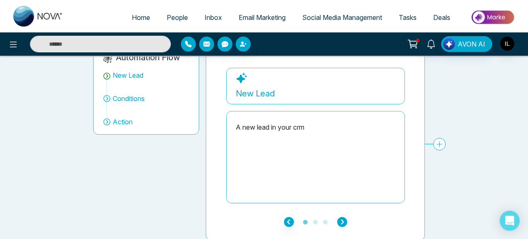
click at [339, 217] on icon "button" at bounding box center [342, 222] width 10 height 10
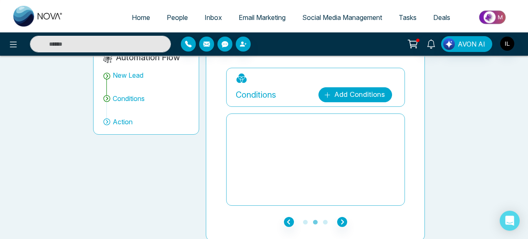
click at [350, 100] on link "Add Conditions" at bounding box center [355, 94] width 74 height 15
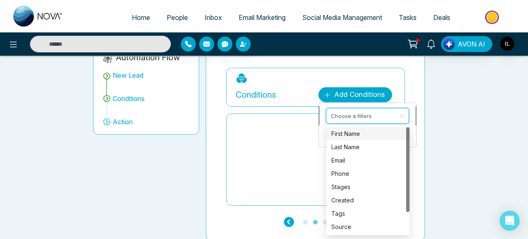
click at [359, 114] on input "search" at bounding box center [364, 114] width 67 height 12
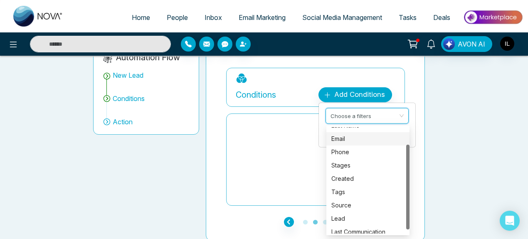
scroll to position [27, 0]
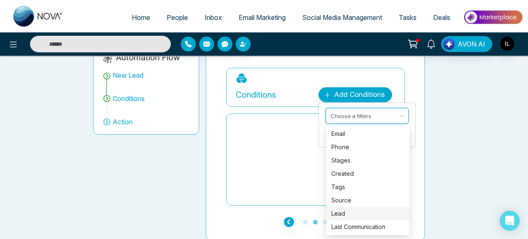
click at [341, 209] on div "Lead" at bounding box center [367, 213] width 73 height 9
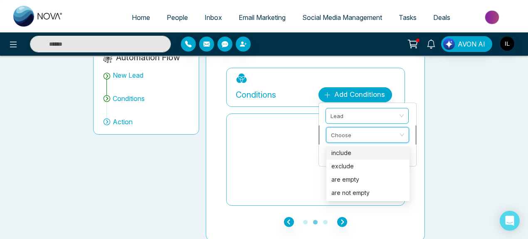
click at [353, 132] on input "search" at bounding box center [364, 134] width 67 height 12
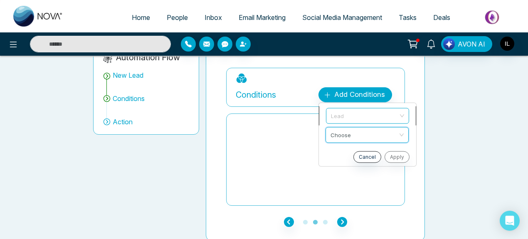
click at [350, 115] on span "Lead" at bounding box center [367, 115] width 73 height 15
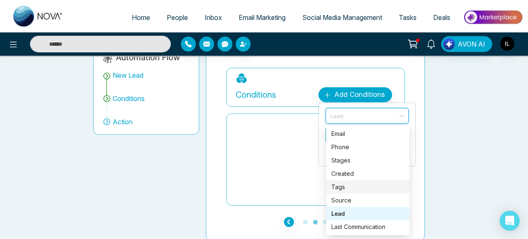
click at [340, 187] on div "Tags" at bounding box center [367, 186] width 73 height 9
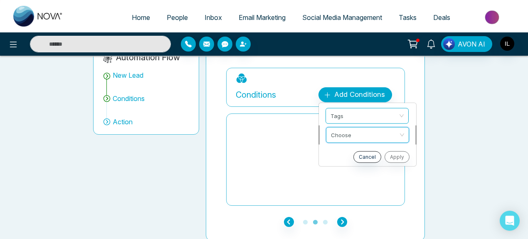
click at [354, 138] on input "search" at bounding box center [364, 134] width 67 height 12
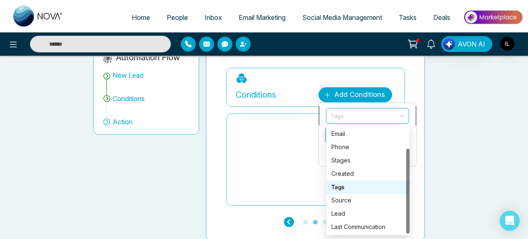
click at [352, 120] on span "Tags" at bounding box center [367, 115] width 73 height 15
click at [355, 196] on div "Source" at bounding box center [367, 200] width 73 height 9
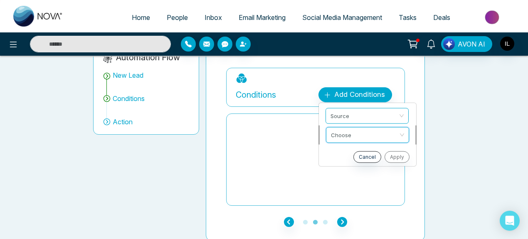
click at [356, 133] on input "search" at bounding box center [364, 134] width 67 height 12
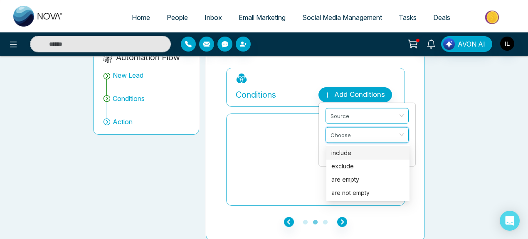
click at [295, 155] on div at bounding box center [316, 159] width 160 height 83
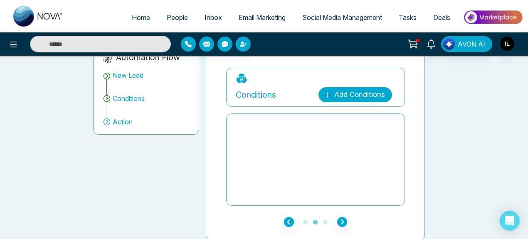
click at [339, 98] on link "Add Conditions" at bounding box center [355, 94] width 74 height 15
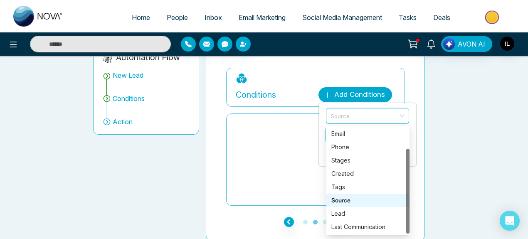
click at [340, 112] on span "Source" at bounding box center [367, 115] width 73 height 15
click at [430, 123] on div "New Lead A new lead in your crm Conditions Add Conditions Source Choose Cancel …" at bounding box center [494, 137] width 536 height 138
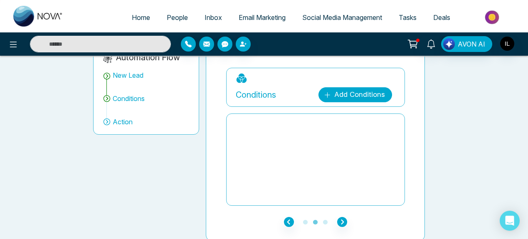
click at [339, 94] on link "Add Conditions" at bounding box center [355, 94] width 74 height 15
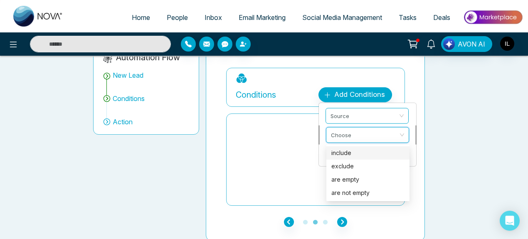
click at [347, 138] on input "search" at bounding box center [364, 134] width 67 height 12
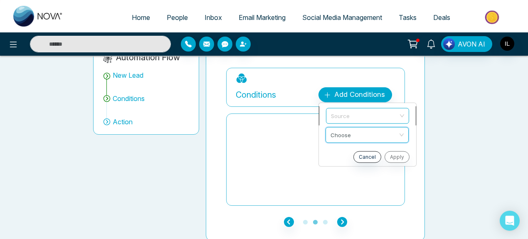
click at [342, 114] on span "Source" at bounding box center [367, 115] width 73 height 15
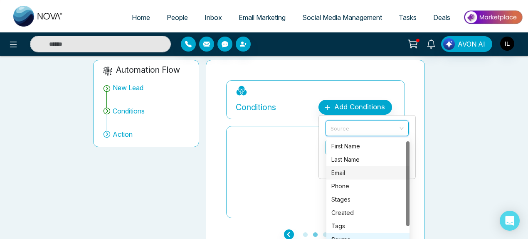
scroll to position [17, 0]
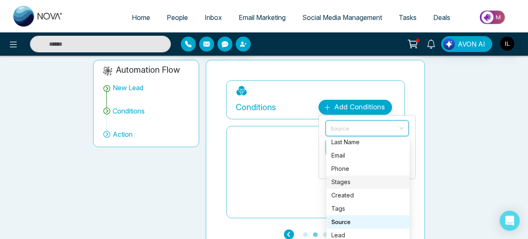
click at [350, 180] on div "Stages" at bounding box center [367, 181] width 73 height 9
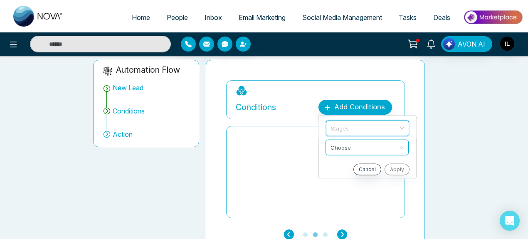
click at [352, 133] on span "Stages" at bounding box center [367, 128] width 73 height 15
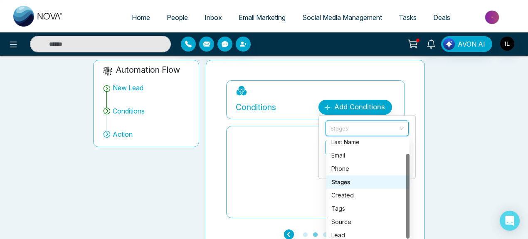
scroll to position [27, 0]
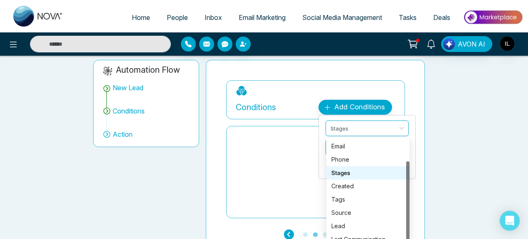
click at [278, 152] on div at bounding box center [316, 171] width 160 height 83
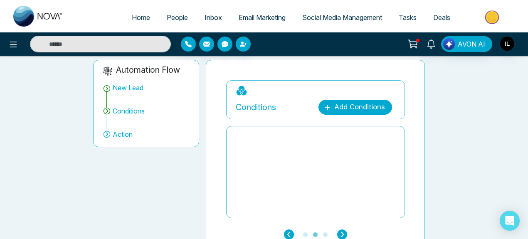
click at [347, 108] on link "Add Conditions" at bounding box center [355, 107] width 74 height 15
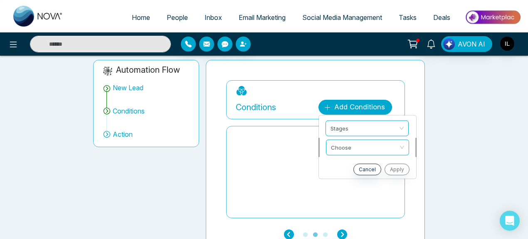
scroll to position [75, 0]
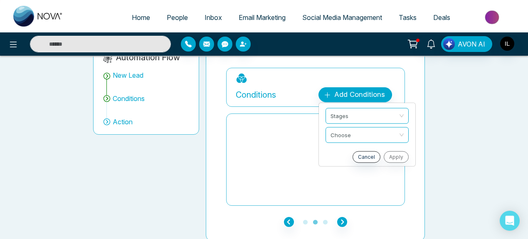
click at [248, 151] on div at bounding box center [316, 159] width 160 height 83
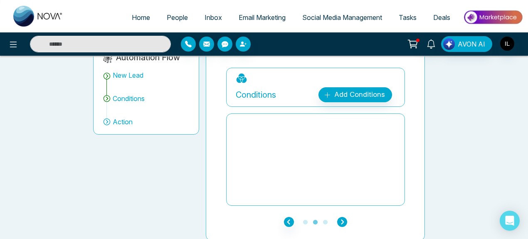
click at [344, 223] on icon "button" at bounding box center [342, 222] width 10 height 10
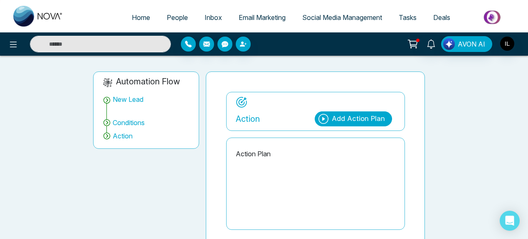
scroll to position [46, 0]
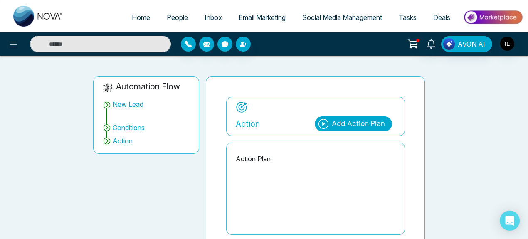
click at [338, 127] on div "Add Action Plan" at bounding box center [358, 123] width 53 height 11
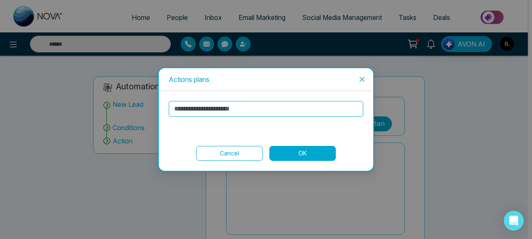
click at [223, 108] on input "text" at bounding box center [266, 109] width 194 height 16
click at [357, 81] on span "Close" at bounding box center [362, 79] width 22 height 22
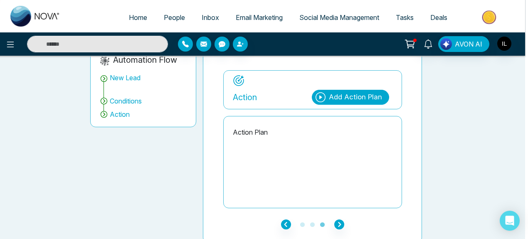
scroll to position [72, 3]
click at [248, 133] on p "Action Plan" at bounding box center [313, 132] width 160 height 10
click at [344, 98] on div "Add Action Plan" at bounding box center [355, 97] width 53 height 11
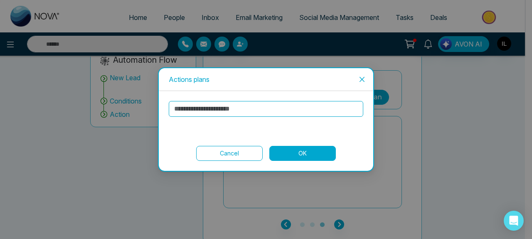
click at [278, 113] on input "text" at bounding box center [266, 109] width 194 height 16
type input "*"
click at [246, 160] on button "Cancel" at bounding box center [229, 153] width 66 height 15
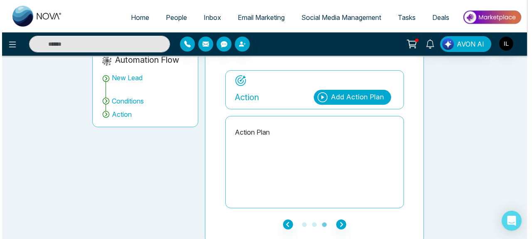
scroll to position [0, 3]
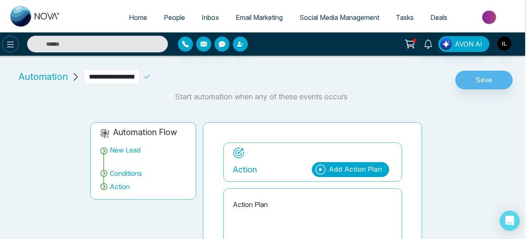
click at [13, 46] on icon at bounding box center [10, 44] width 10 height 10
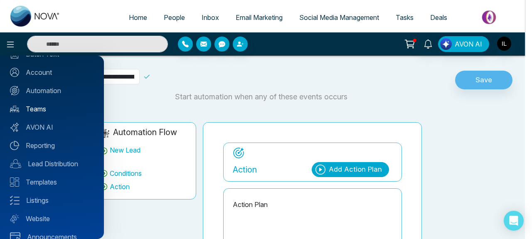
scroll to position [93, 0]
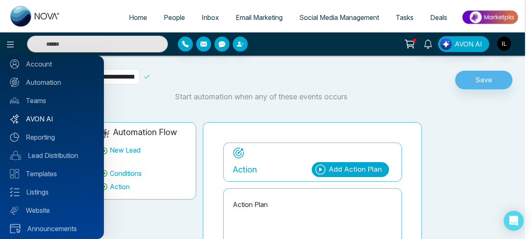
click at [42, 114] on link "AVON AI" at bounding box center [52, 119] width 84 height 10
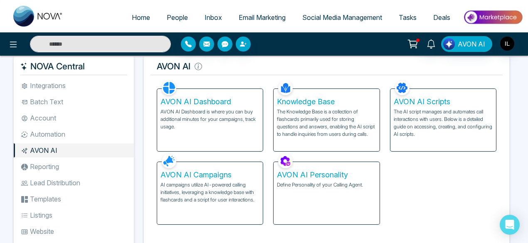
scroll to position [11, 0]
drag, startPoint x: 61, startPoint y: 126, endPoint x: 61, endPoint y: 132, distance: 5.4
click at [61, 132] on ul "Integrations Batch Text Account Automation AVON AI Reporting Lead Distribution …" at bounding box center [74, 164] width 120 height 170
click at [61, 132] on li "Automation" at bounding box center [74, 135] width 120 height 14
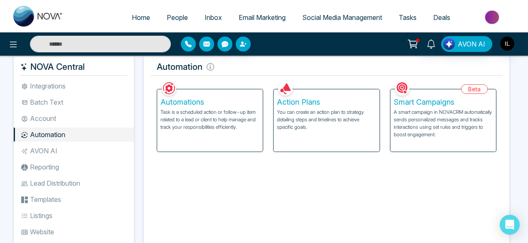
click at [325, 113] on p "You can create an action plan to strategy detailing steps and timelines to achi…" at bounding box center [326, 119] width 99 height 22
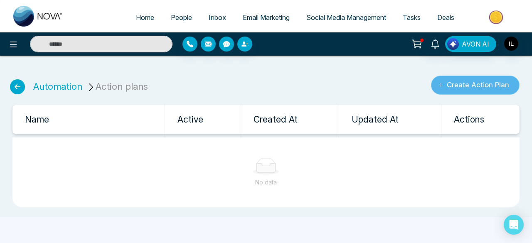
click at [455, 87] on button "Create Action Plan" at bounding box center [475, 85] width 89 height 19
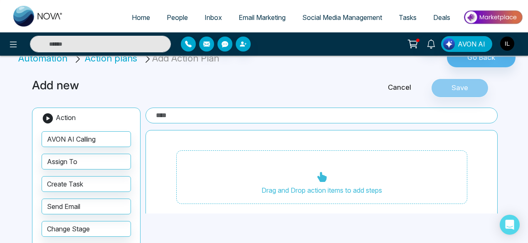
scroll to position [15, 0]
click at [184, 113] on input "text" at bounding box center [321, 115] width 352 height 16
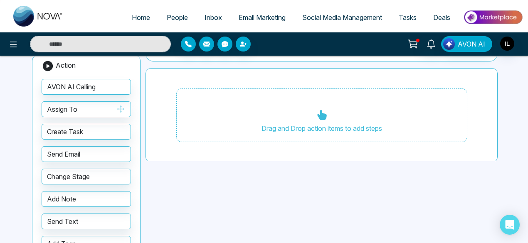
scroll to position [87, 0]
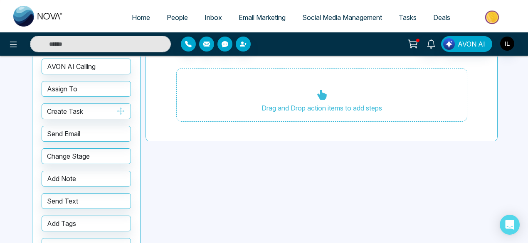
type input "**********"
click at [94, 113] on button "Create Task" at bounding box center [86, 111] width 89 height 16
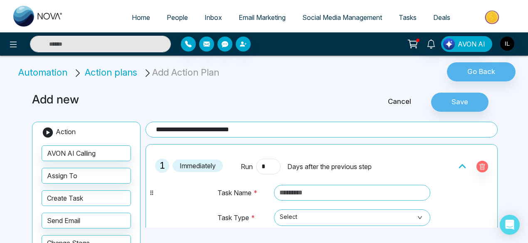
scroll to position [5, 0]
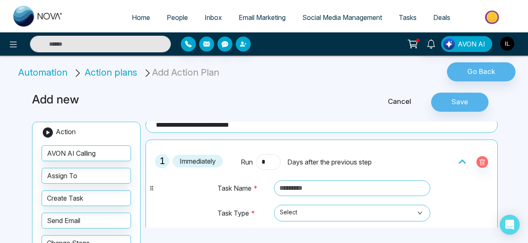
click at [310, 161] on span "Days after the previous step" at bounding box center [329, 162] width 84 height 10
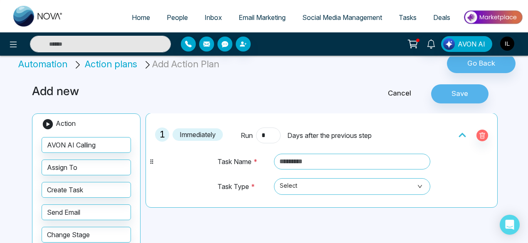
scroll to position [7, 0]
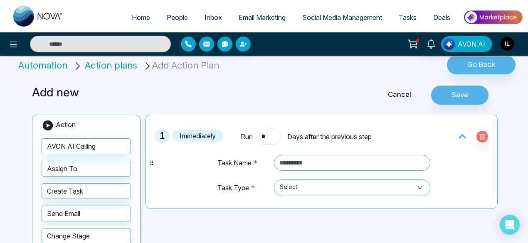
click at [265, 136] on input "*" at bounding box center [268, 137] width 24 height 16
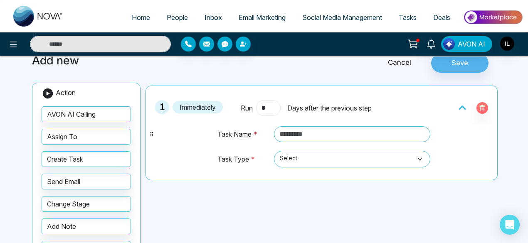
scroll to position [9, 0]
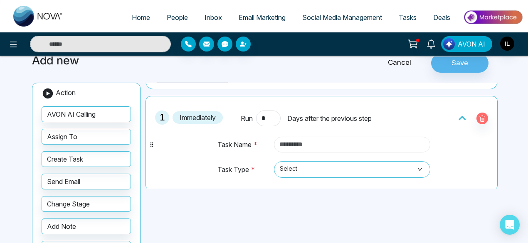
click at [305, 148] on input "text" at bounding box center [352, 145] width 157 height 16
click at [305, 169] on span "Select" at bounding box center [352, 169] width 145 height 14
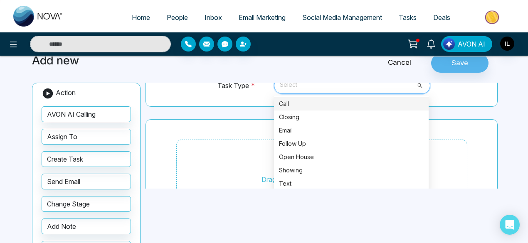
scroll to position [104, 0]
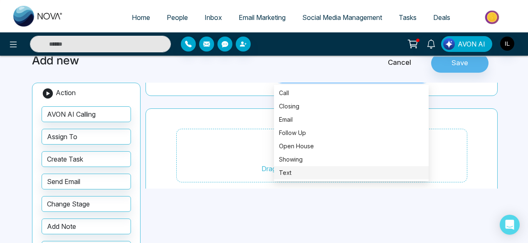
click at [294, 173] on div "Text" at bounding box center [351, 172] width 145 height 9
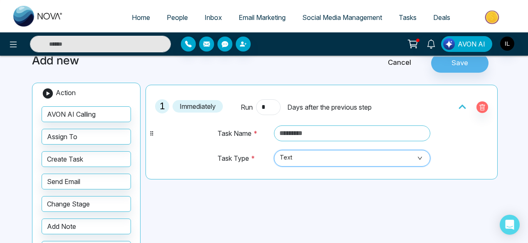
scroll to position [20, 0]
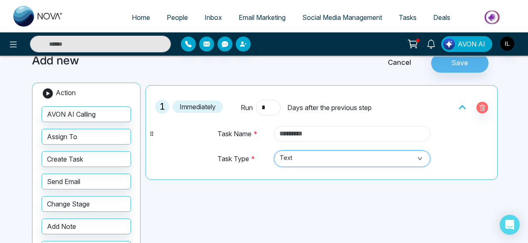
click at [313, 139] on input "text" at bounding box center [352, 134] width 157 height 16
click at [286, 134] on input "**********" at bounding box center [352, 134] width 157 height 16
click at [293, 133] on input "**********" at bounding box center [352, 134] width 157 height 16
click at [305, 156] on span "Text" at bounding box center [352, 159] width 145 height 14
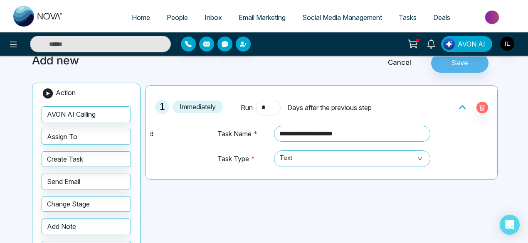
click at [246, 204] on div "**********" at bounding box center [264, 185] width 474 height 282
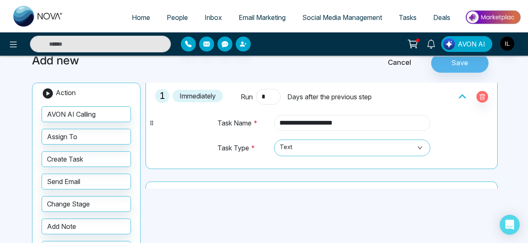
click at [324, 124] on input "**********" at bounding box center [352, 123] width 157 height 16
click at [301, 153] on span "Text" at bounding box center [352, 148] width 145 height 14
type input "**********"
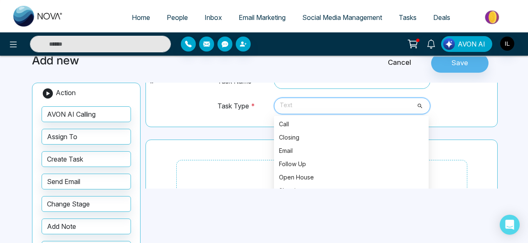
scroll to position [73, 0]
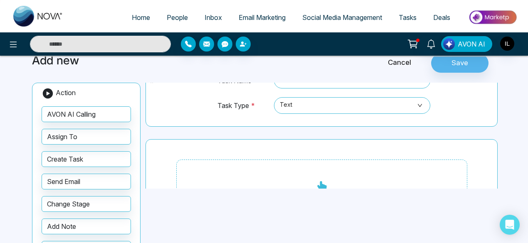
click at [221, 152] on div "Drag and Drop action items to add steps" at bounding box center [321, 186] width 352 height 95
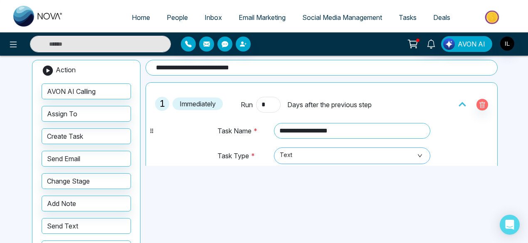
scroll to position [50, 0]
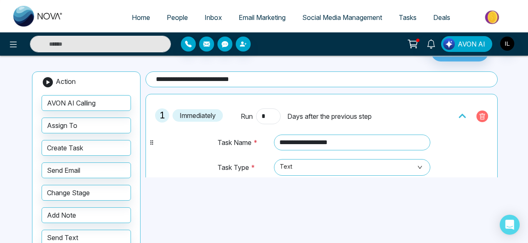
click at [484, 115] on button "button" at bounding box center [482, 117] width 12 height 12
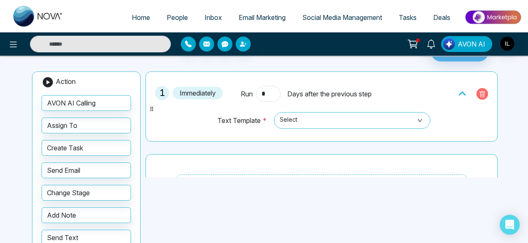
scroll to position [22, 0]
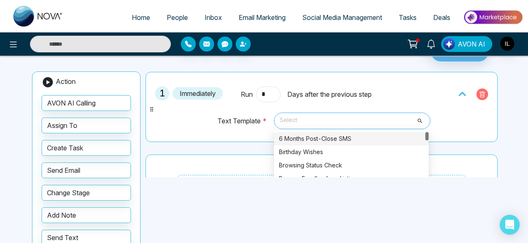
click at [322, 120] on span "Select" at bounding box center [352, 121] width 145 height 14
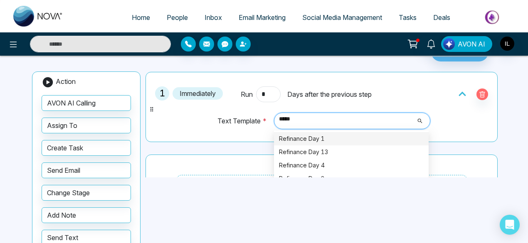
type input "******"
click at [303, 139] on div "Refinance Day 1" at bounding box center [351, 138] width 145 height 9
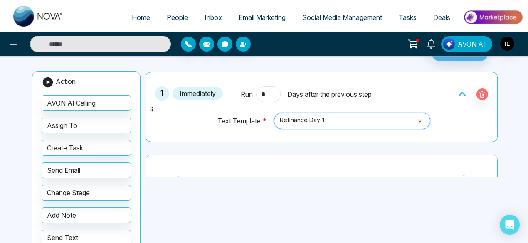
scroll to position [6, 0]
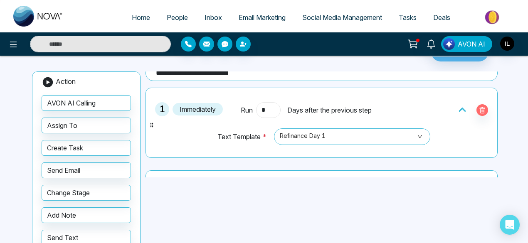
click at [262, 108] on input "*" at bounding box center [268, 110] width 24 height 16
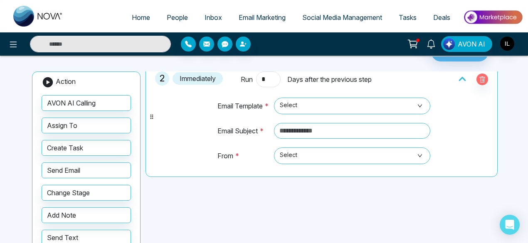
scroll to position [99, 0]
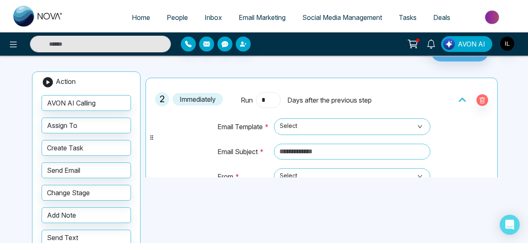
click at [266, 96] on input "*" at bounding box center [268, 100] width 24 height 16
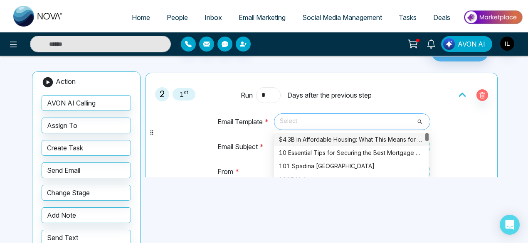
click at [332, 115] on span "Select" at bounding box center [352, 122] width 145 height 14
type input "*"
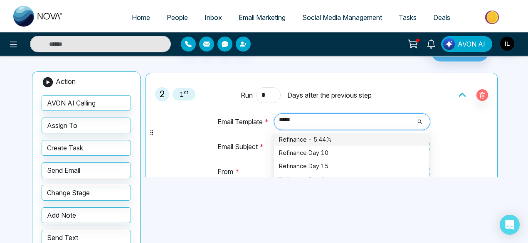
type input "******"
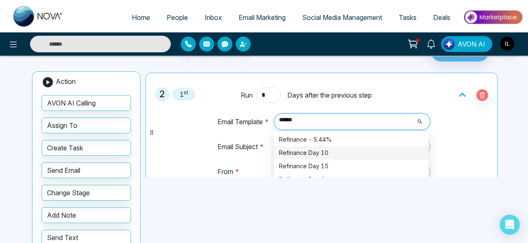
scroll to position [146, 0]
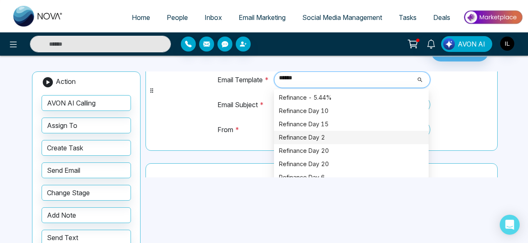
click at [306, 139] on div "Refinance Day 2" at bounding box center [351, 137] width 145 height 9
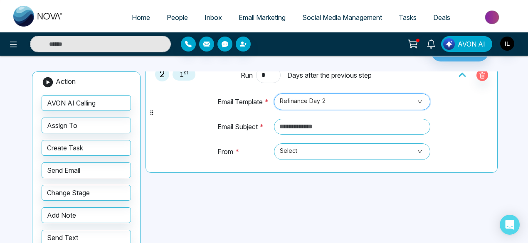
scroll to position [123, 0]
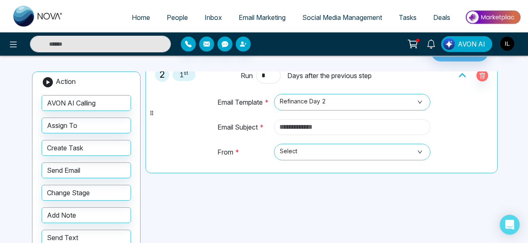
click at [313, 122] on input "text" at bounding box center [352, 127] width 157 height 16
paste input "**********"
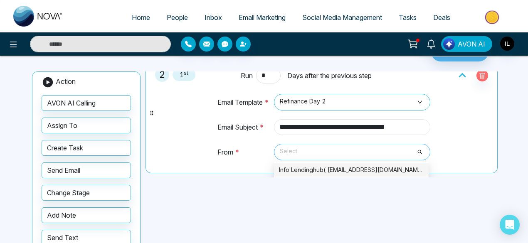
click at [303, 153] on span "Select" at bounding box center [352, 152] width 145 height 14
type input "**********"
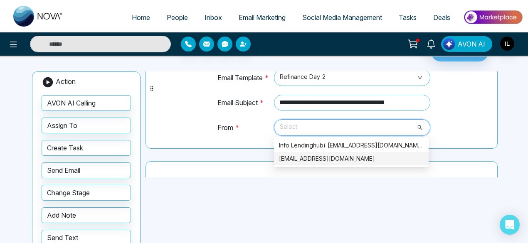
click at [291, 158] on div "[EMAIL_ADDRESS][DOMAIN_NAME]" at bounding box center [351, 158] width 145 height 9
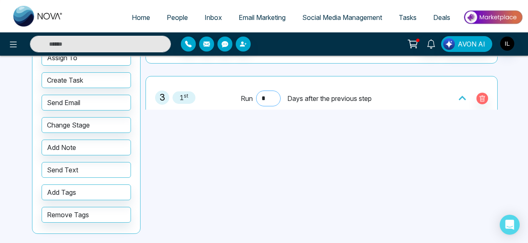
scroll to position [165, 0]
click at [270, 93] on input "*" at bounding box center [268, 99] width 24 height 16
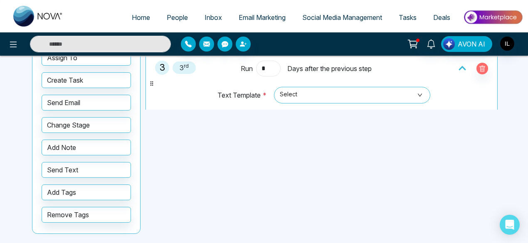
scroll to position [219, 0]
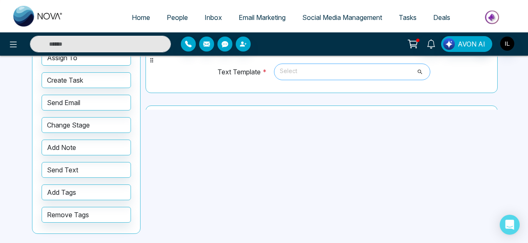
click at [312, 74] on span "Select" at bounding box center [352, 72] width 145 height 14
type input "*"
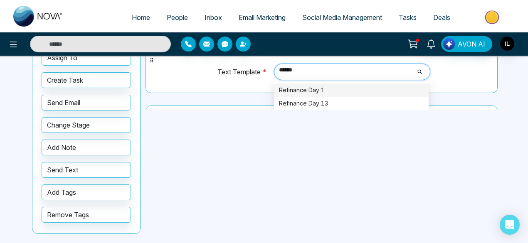
type input "*****"
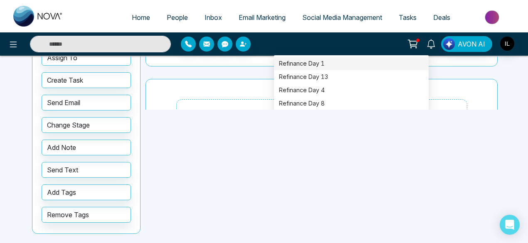
scroll to position [249, 0]
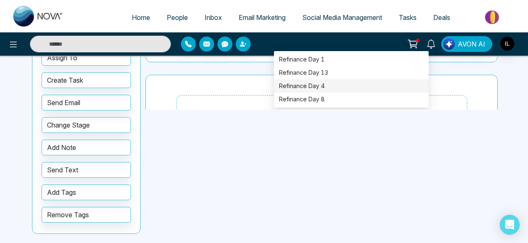
click at [308, 82] on div "Refinance Day 4" at bounding box center [351, 85] width 145 height 9
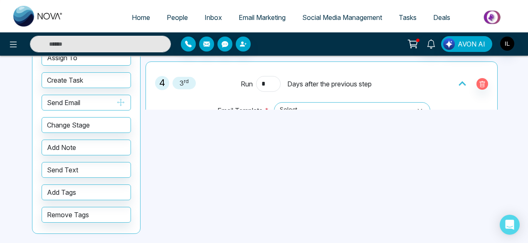
scroll to position [263, 0]
click at [266, 82] on input "*" at bounding box center [268, 84] width 24 height 16
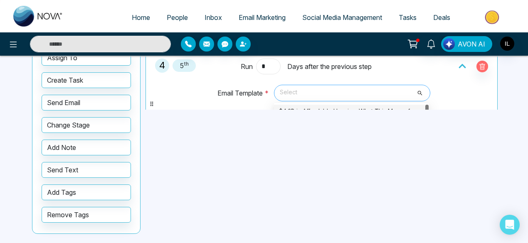
click at [310, 88] on span "Select" at bounding box center [352, 93] width 145 height 14
type input "*"
type input "**********"
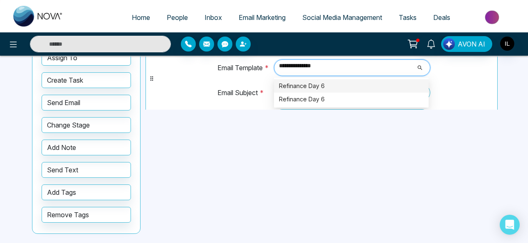
scroll to position [306, 0]
click at [309, 83] on div "Refinance Day 6" at bounding box center [351, 85] width 145 height 9
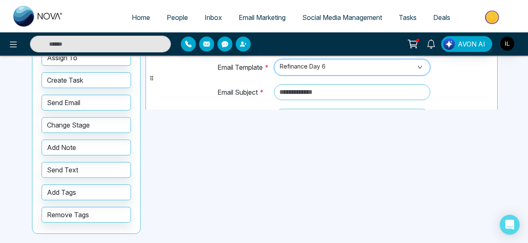
paste input "**********"
type input "**********"
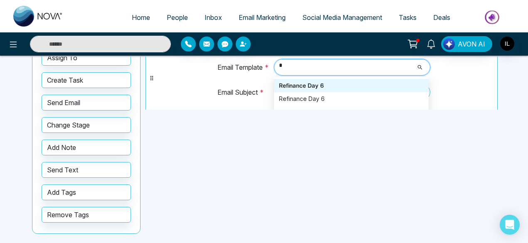
type input "**"
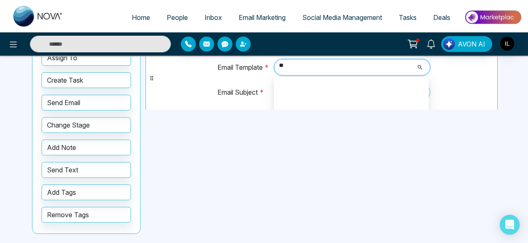
scroll to position [2008, 0]
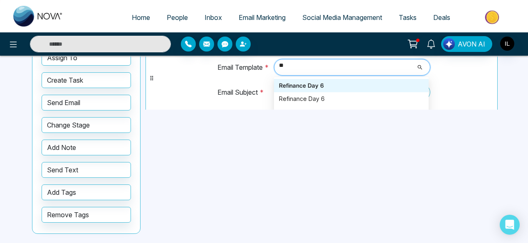
click at [285, 81] on div "Refinance Day 6" at bounding box center [351, 85] width 145 height 9
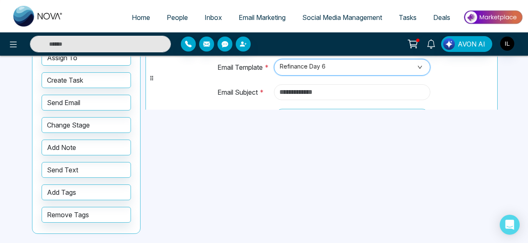
click at [295, 91] on input "text" at bounding box center [352, 92] width 157 height 16
paste input "**********"
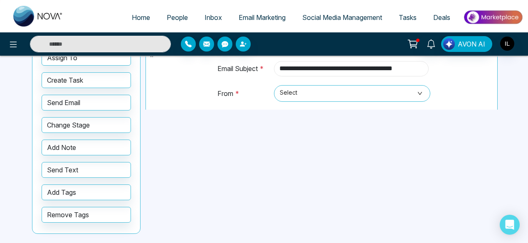
scroll to position [331, 0]
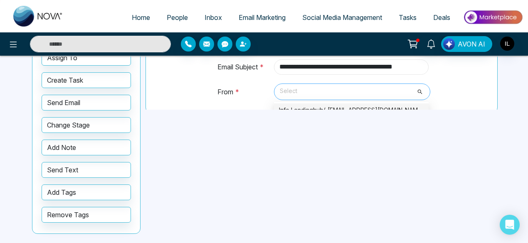
click at [296, 92] on span "Select" at bounding box center [352, 92] width 145 height 14
type input "**********"
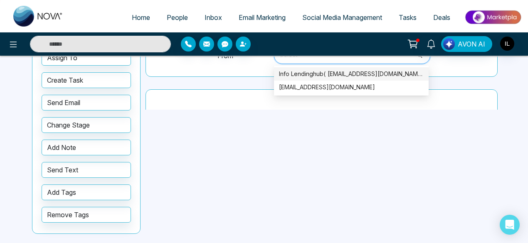
scroll to position [367, 0]
click at [296, 83] on div "[EMAIL_ADDRESS][DOMAIN_NAME]" at bounding box center [351, 86] width 145 height 9
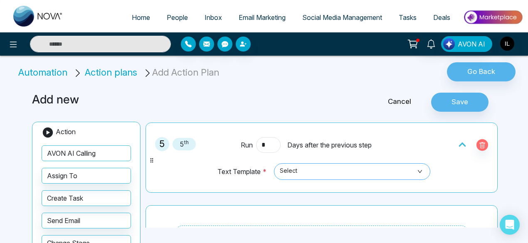
scroll to position [451, 0]
click at [481, 145] on icon "button" at bounding box center [482, 146] width 2 height 3
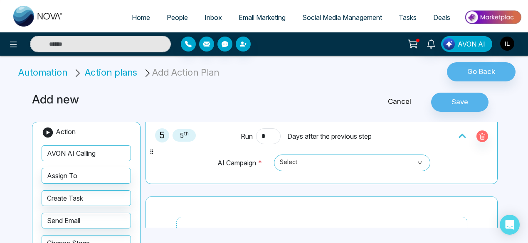
scroll to position [445, 0]
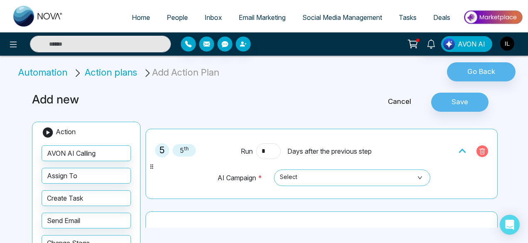
click at [479, 151] on icon "button" at bounding box center [482, 151] width 7 height 7
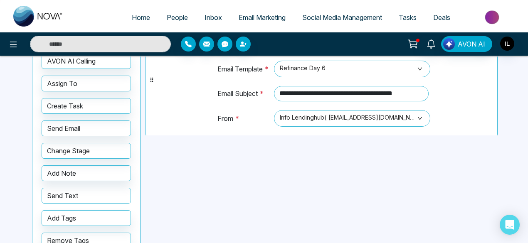
scroll to position [423, 0]
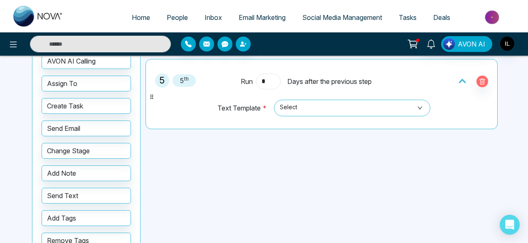
click at [265, 78] on input "*" at bounding box center [268, 82] width 24 height 16
click at [351, 101] on span "Select" at bounding box center [352, 108] width 145 height 14
type input "*"
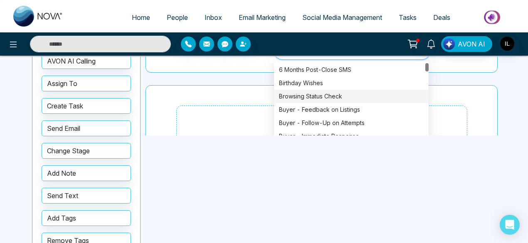
scroll to position [412, 0]
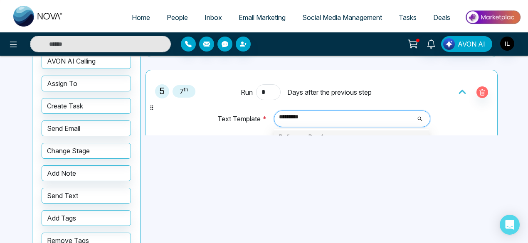
type input "*********"
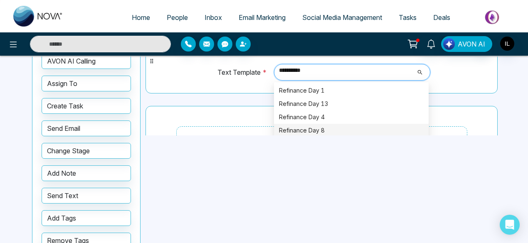
click at [322, 126] on div "Refinance Day 8" at bounding box center [351, 130] width 145 height 9
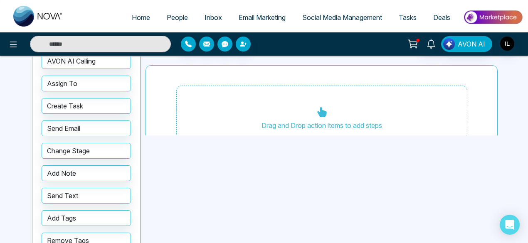
scroll to position [505, 0]
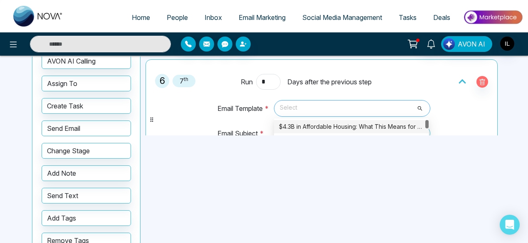
click at [310, 106] on span "Select" at bounding box center [352, 108] width 145 height 14
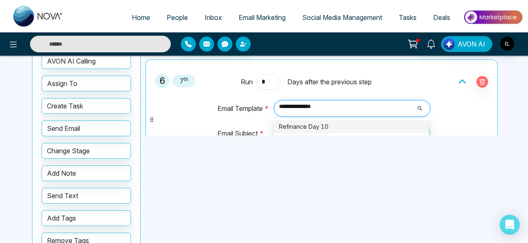
type input "**********"
click at [302, 128] on div "Refinance Day 10" at bounding box center [351, 126] width 155 height 13
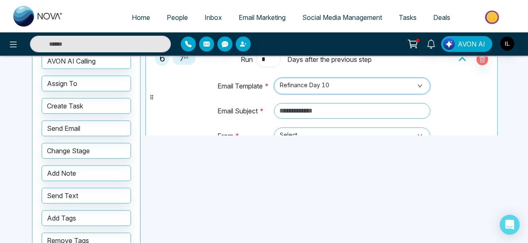
scroll to position [529, 0]
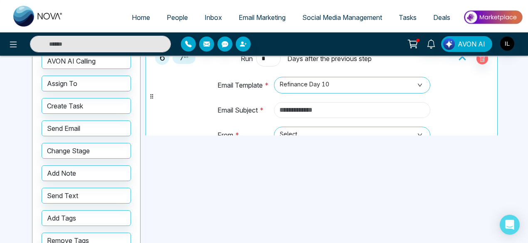
click at [294, 104] on input "text" at bounding box center [352, 110] width 157 height 16
paste input "**********"
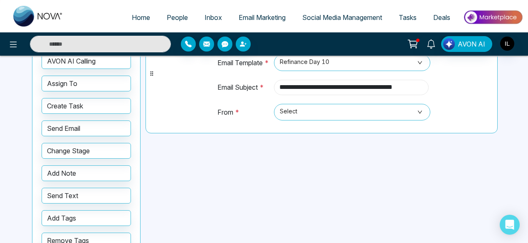
scroll to position [552, 0]
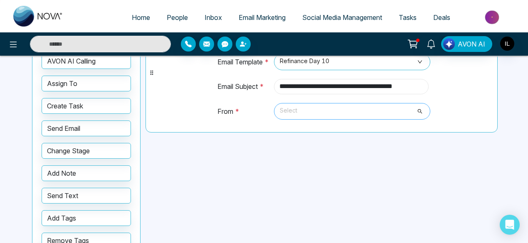
click at [299, 107] on span "Select" at bounding box center [352, 111] width 145 height 14
type input "**********"
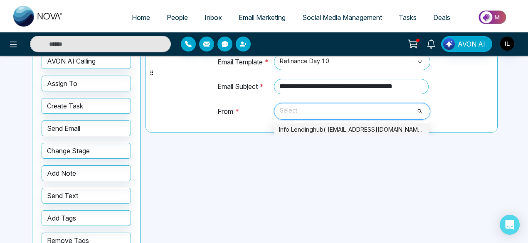
scroll to position [578, 0]
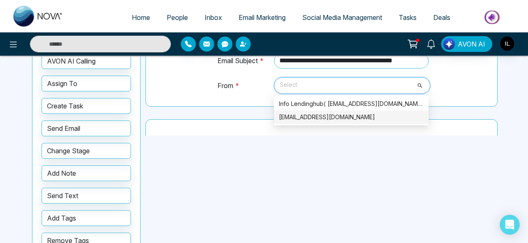
click at [290, 113] on div "[EMAIL_ADDRESS][DOMAIN_NAME]" at bounding box center [351, 117] width 145 height 9
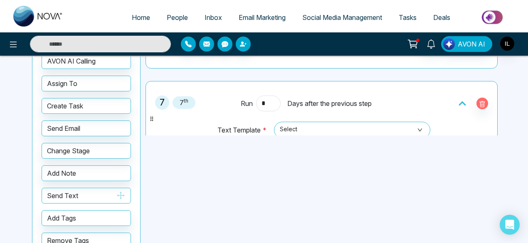
scroll to position [630, 0]
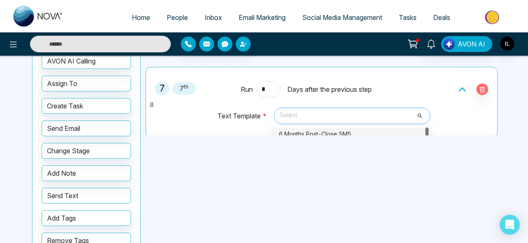
click at [299, 116] on span "Select" at bounding box center [352, 116] width 145 height 14
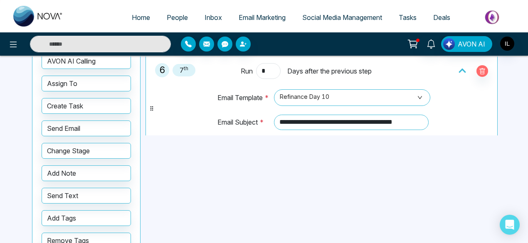
scroll to position [517, 0]
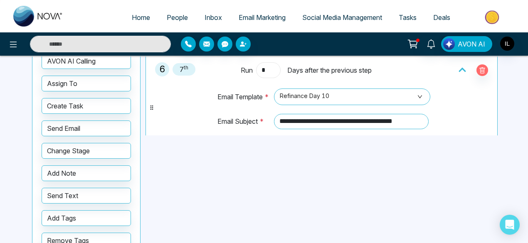
click at [267, 65] on input "*" at bounding box center [268, 70] width 24 height 16
type input "*"
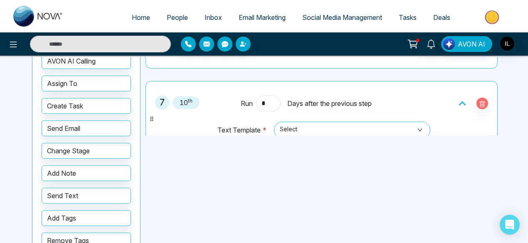
scroll to position [617, 0]
click at [267, 103] on input "*" at bounding box center [268, 103] width 24 height 16
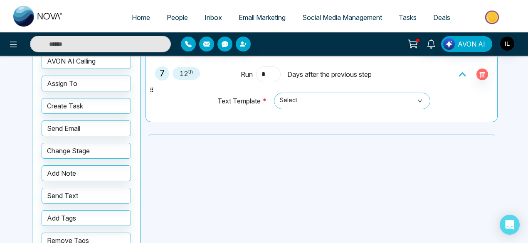
scroll to position [646, 0]
click at [300, 96] on span "Select" at bounding box center [352, 100] width 145 height 14
type input "*"
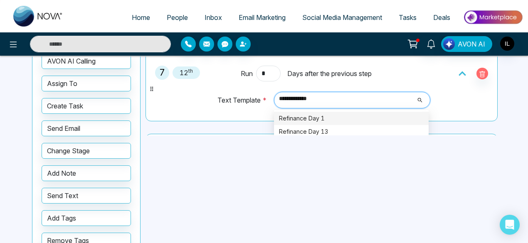
type input "**********"
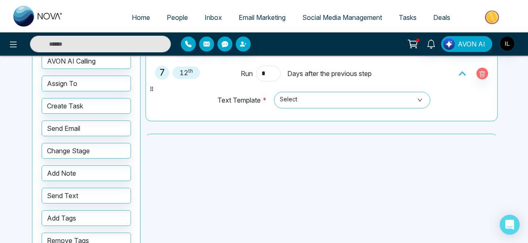
click at [330, 104] on td "Select 1084 1087 Refinance Day 1 Refinance Day 13 Refinance Day 4 Refinance Day…" at bounding box center [350, 103] width 160 height 25
click at [322, 96] on span "Select" at bounding box center [352, 100] width 145 height 14
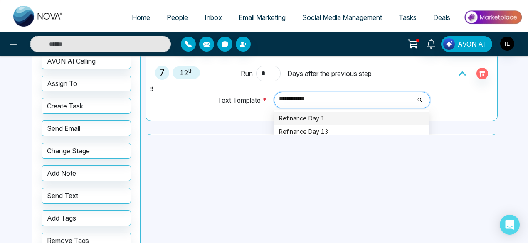
type input "**********"
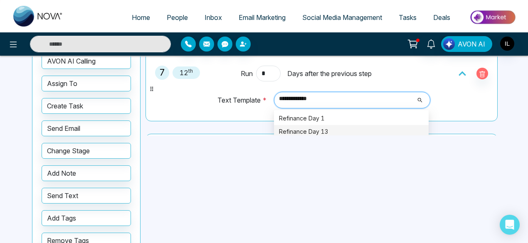
click at [321, 127] on div "Refinance Day 13" at bounding box center [351, 131] width 145 height 9
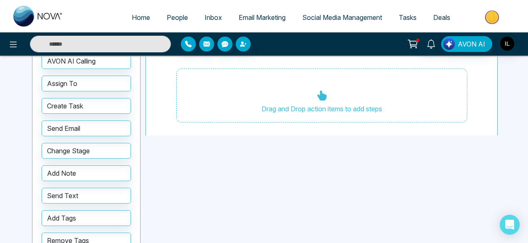
scroll to position [731, 0]
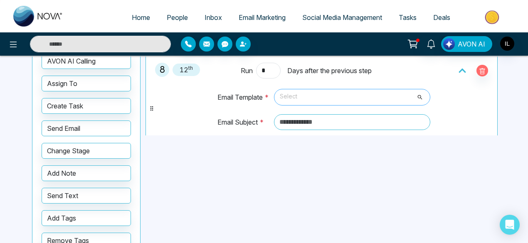
click at [314, 92] on span "Select" at bounding box center [352, 97] width 145 height 14
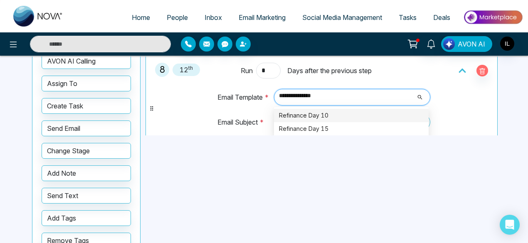
type input "**********"
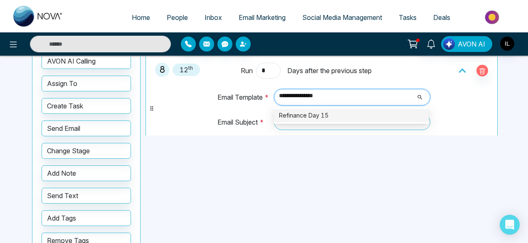
click at [301, 111] on div "Refinance Day 15" at bounding box center [351, 115] width 145 height 9
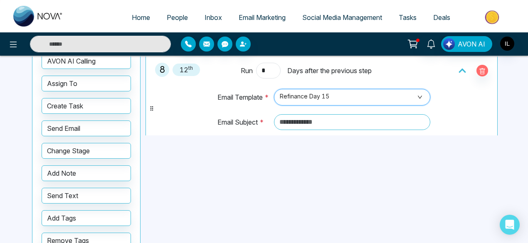
scroll to position [740, 0]
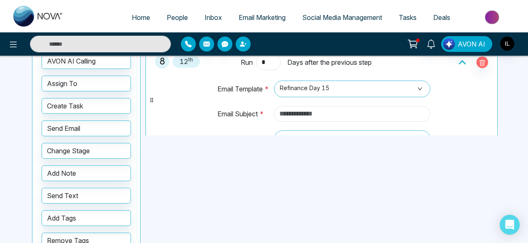
click at [302, 109] on input "text" at bounding box center [352, 114] width 157 height 16
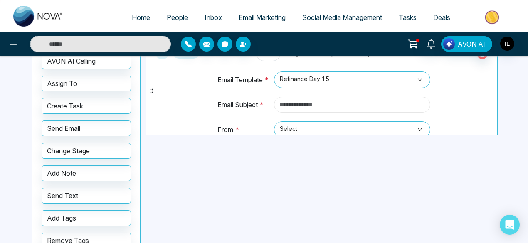
paste input "**********"
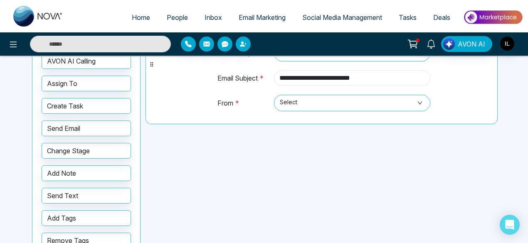
scroll to position [776, 0]
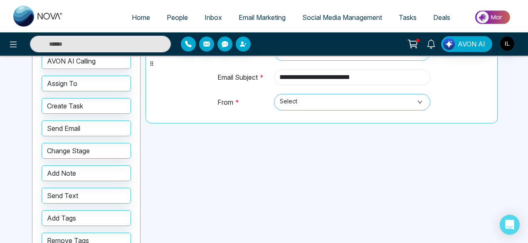
click at [300, 95] on span "Select" at bounding box center [352, 102] width 145 height 14
type input "**********"
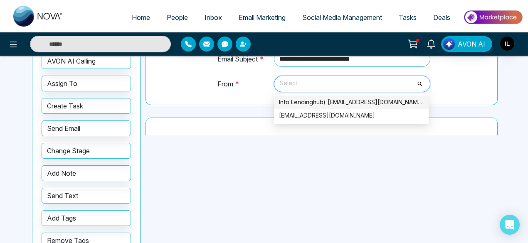
scroll to position [794, 0]
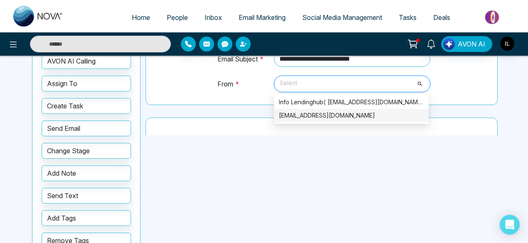
click at [300, 111] on div "[EMAIL_ADDRESS][DOMAIN_NAME]" at bounding box center [351, 115] width 145 height 9
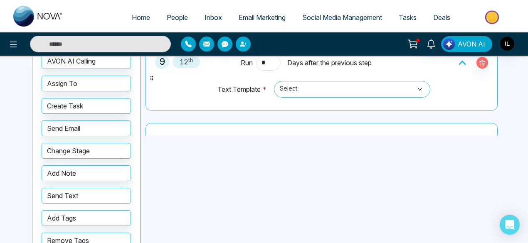
scroll to position [841, 0]
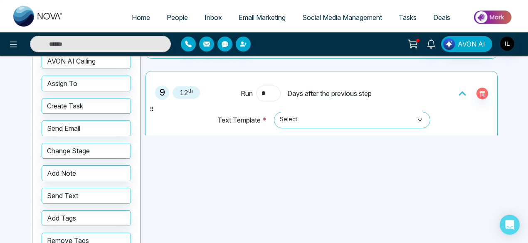
click at [266, 88] on input "*" at bounding box center [268, 94] width 24 height 16
click at [291, 113] on span "Select" at bounding box center [352, 120] width 145 height 14
type input "*"
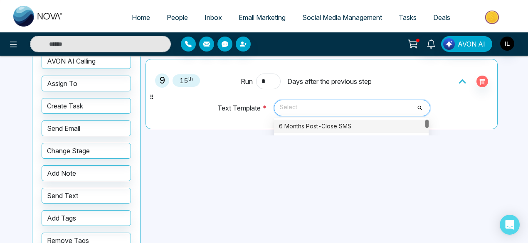
scroll to position [853, 0]
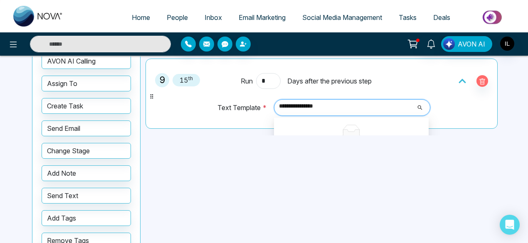
type input "**********"
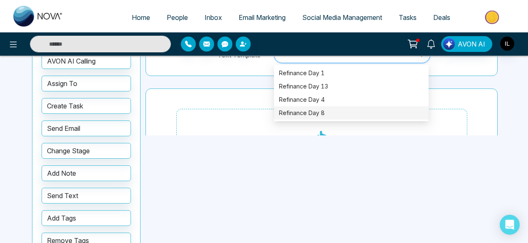
scroll to position [883, 0]
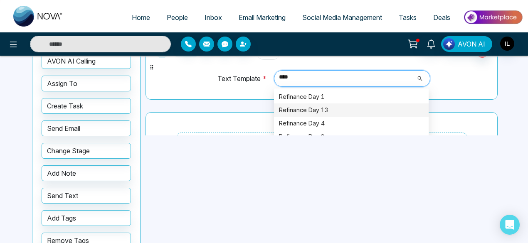
type input "****"
click at [209, 92] on div "9 15 th Run * Days after the previous step Text Template * Select Select 1084 1…" at bounding box center [321, 65] width 352 height 70
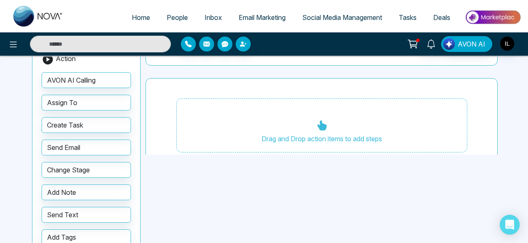
scroll to position [72, 0]
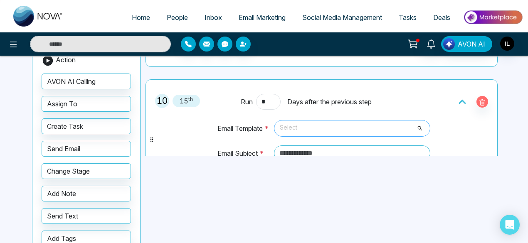
click at [302, 121] on span "Select" at bounding box center [352, 128] width 145 height 14
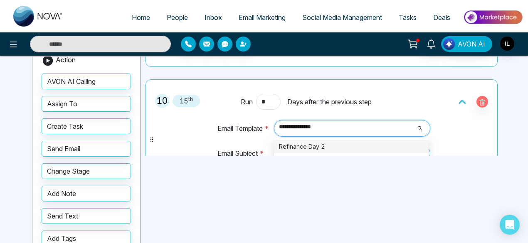
type input "**********"
click at [323, 142] on div "Refinance Day 20" at bounding box center [351, 146] width 145 height 9
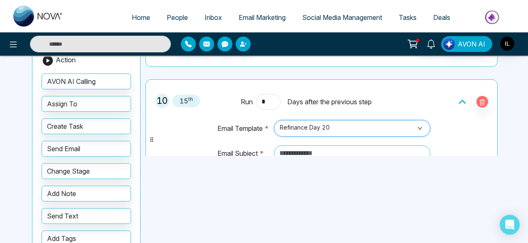
scroll to position [974, 0]
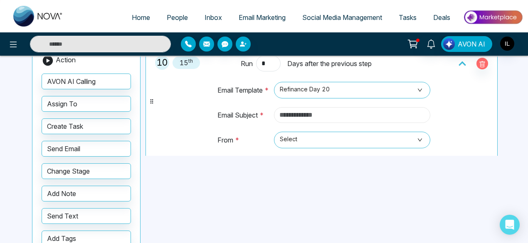
click at [305, 108] on input "text" at bounding box center [352, 115] width 157 height 16
paste input "**********"
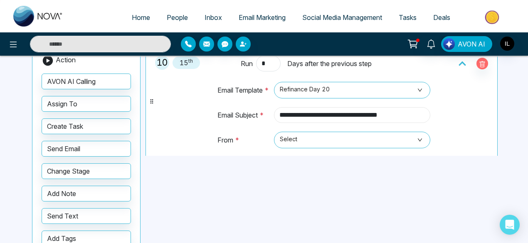
scroll to position [1022, 0]
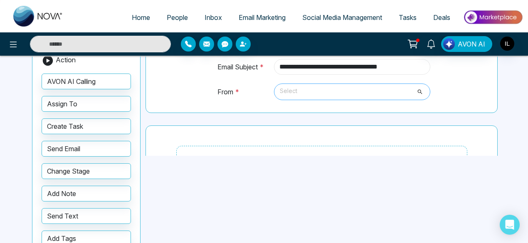
click at [296, 89] on span "Select" at bounding box center [352, 92] width 145 height 14
type input "**********"
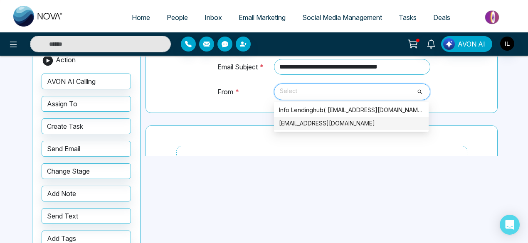
click at [295, 119] on div "[EMAIL_ADDRESS][DOMAIN_NAME]" at bounding box center [351, 123] width 145 height 9
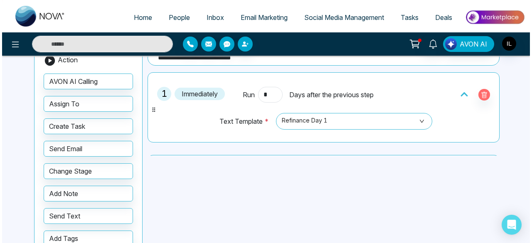
scroll to position [0, 0]
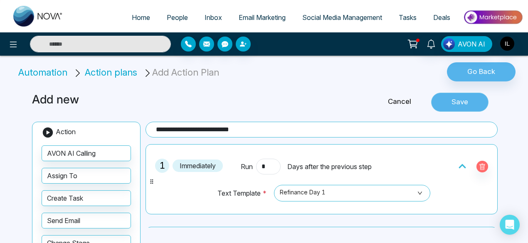
click at [453, 104] on button "Save" at bounding box center [459, 102] width 57 height 19
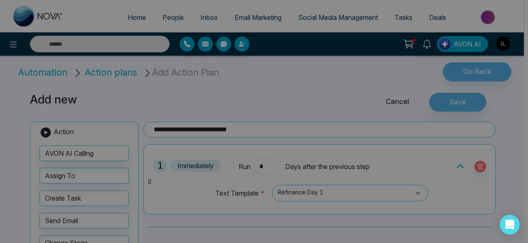
scroll to position [871, 0]
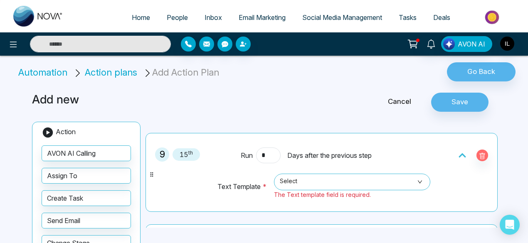
click at [285, 153] on div "Run * Days after the previous step" at bounding box center [322, 156] width 162 height 16
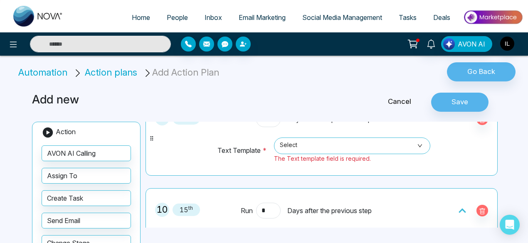
scroll to position [843, 0]
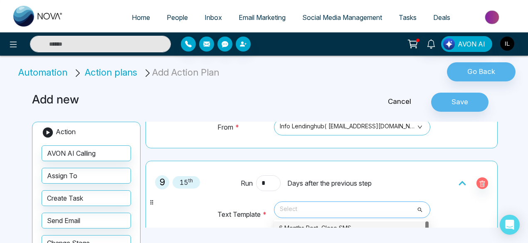
click at [302, 203] on span "Select" at bounding box center [352, 210] width 145 height 14
type input "******"
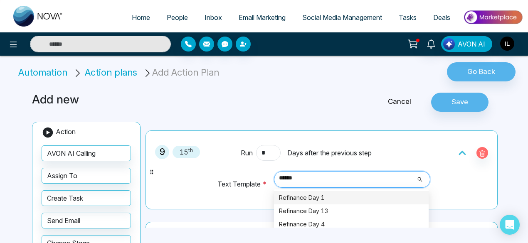
click at [302, 194] on div "Refinance Day 1" at bounding box center [351, 197] width 145 height 9
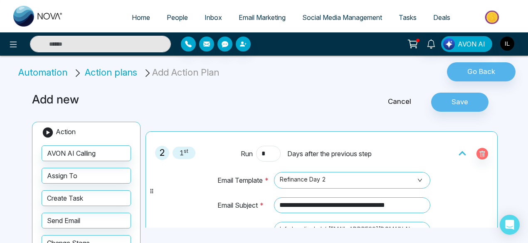
scroll to position [0, 0]
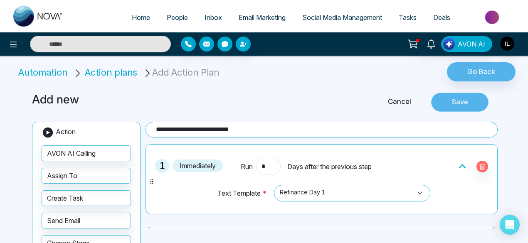
click at [448, 103] on button "Save" at bounding box center [459, 102] width 57 height 19
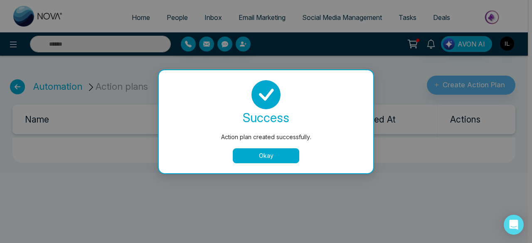
drag, startPoint x: 278, startPoint y: 147, endPoint x: 277, endPoint y: 156, distance: 8.7
click at [277, 156] on div "success Action plan created successfully. Okay" at bounding box center [266, 121] width 194 height 83
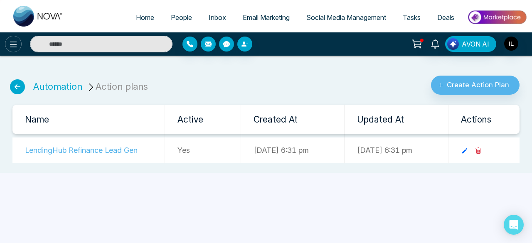
click at [10, 38] on button at bounding box center [13, 44] width 17 height 17
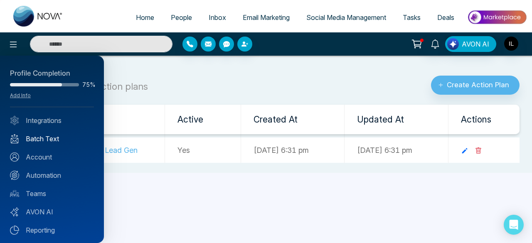
click at [41, 138] on link "Batch Text" at bounding box center [52, 139] width 84 height 10
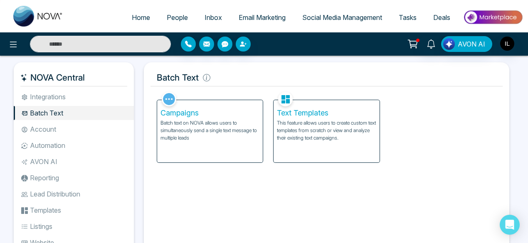
click at [284, 130] on p "This feature allows users to create custom text templates from scratch or view …" at bounding box center [326, 130] width 99 height 22
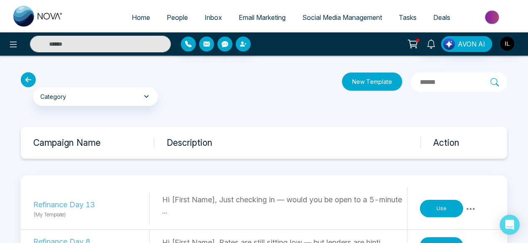
click at [343, 74] on button "New Template" at bounding box center [372, 81] width 61 height 19
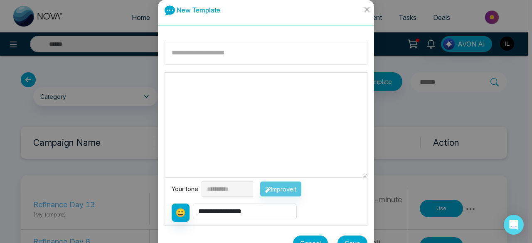
click at [223, 63] on input at bounding box center [266, 53] width 203 height 24
type input "**********"
click at [221, 92] on textarea at bounding box center [266, 125] width 202 height 105
paste textarea "**********"
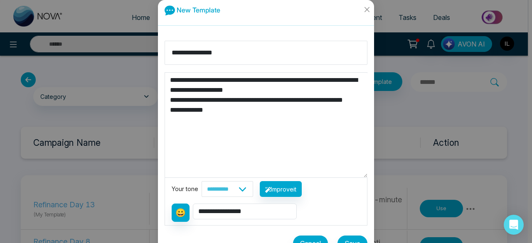
click at [294, 90] on textarea "**********" at bounding box center [266, 125] width 202 height 105
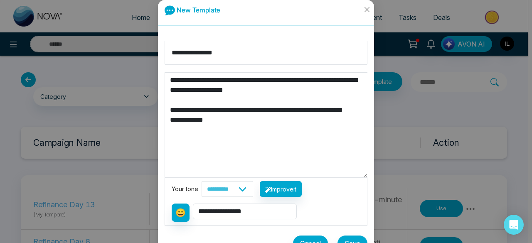
click at [223, 78] on textarea "**********" at bounding box center [266, 125] width 202 height 105
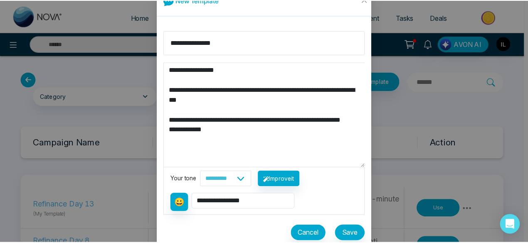
scroll to position [17, 0]
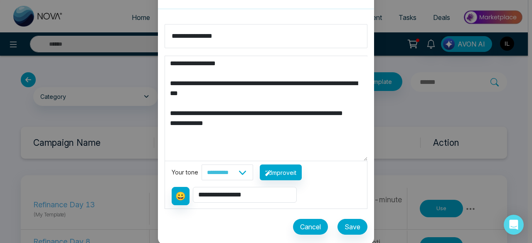
type textarea "**********"
click at [353, 225] on button "Save" at bounding box center [352, 227] width 30 height 16
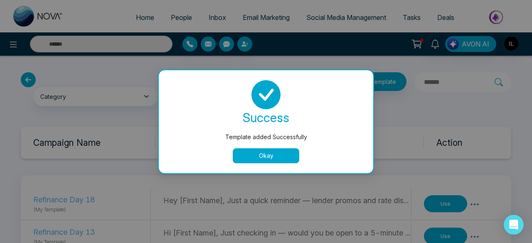
click at [270, 151] on button "Okay" at bounding box center [266, 155] width 66 height 15
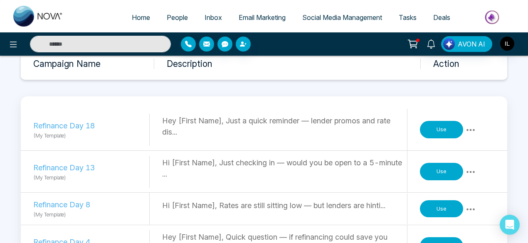
scroll to position [0, 0]
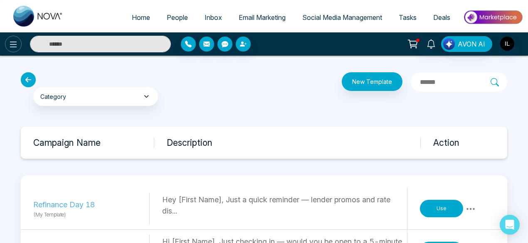
click at [12, 47] on icon at bounding box center [13, 45] width 7 height 6
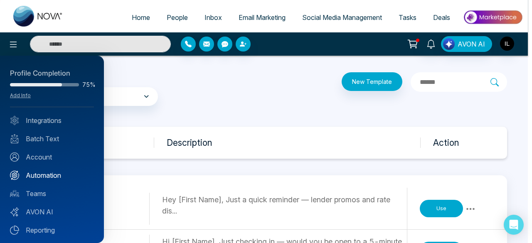
click at [42, 170] on link "Automation" at bounding box center [52, 175] width 84 height 10
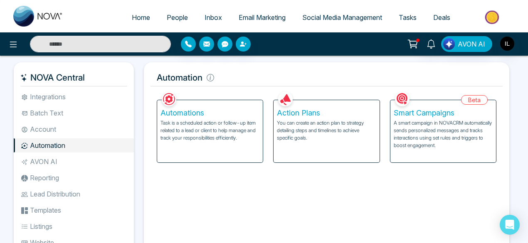
click at [302, 138] on p "You can create an action plan to strategy detailing steps and timelines to achi…" at bounding box center [326, 130] width 99 height 22
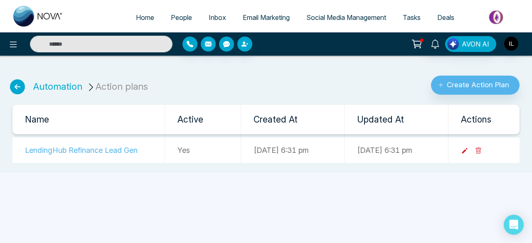
click at [467, 149] on icon at bounding box center [464, 150] width 5 height 5
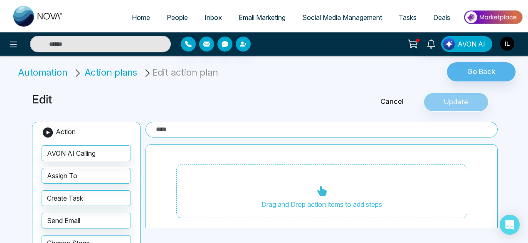
type input "**********"
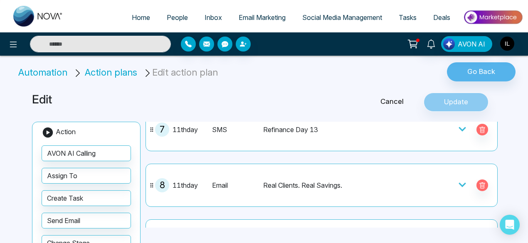
scroll to position [425, 0]
click at [458, 184] on icon at bounding box center [462, 186] width 8 height 8
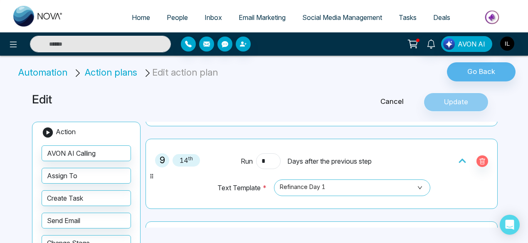
scroll to position [451, 0]
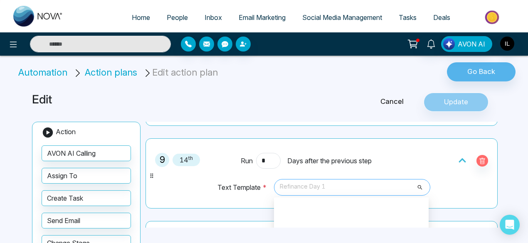
click at [372, 187] on span "Refinance Day 1" at bounding box center [352, 187] width 145 height 14
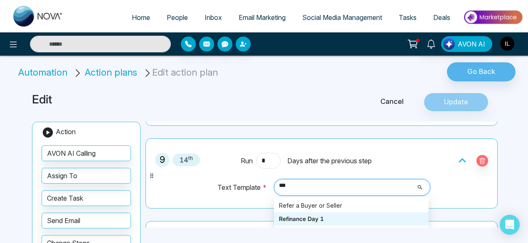
scroll to position [0, 0]
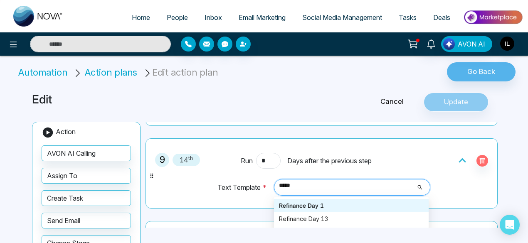
type input "******"
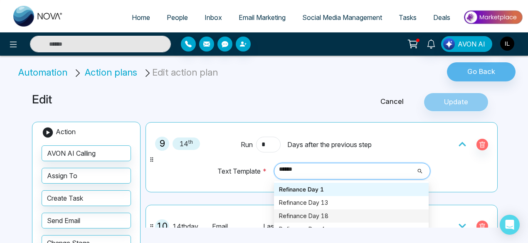
click at [333, 211] on div "Refinance Day 18" at bounding box center [351, 215] width 145 height 9
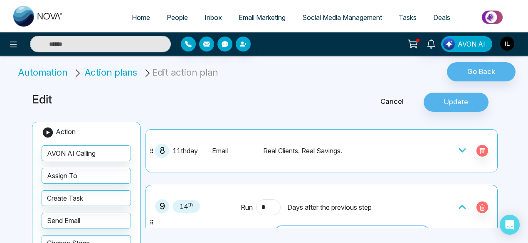
scroll to position [402, 0]
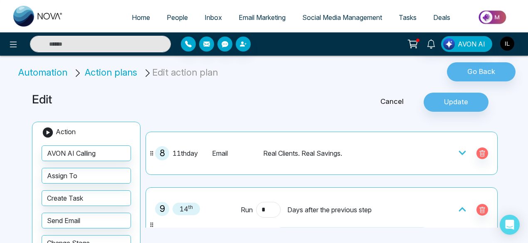
click at [295, 150] on div "Real Clients. Real Savings." at bounding box center [334, 153] width 143 height 10
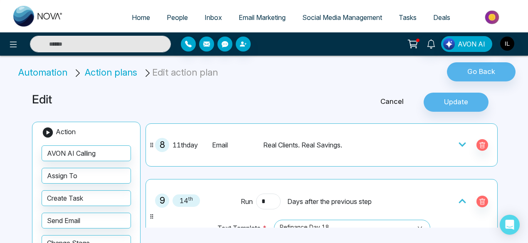
click at [467, 139] on div at bounding box center [473, 145] width 30 height 12
click at [460, 143] on icon at bounding box center [461, 145] width 7 height 4
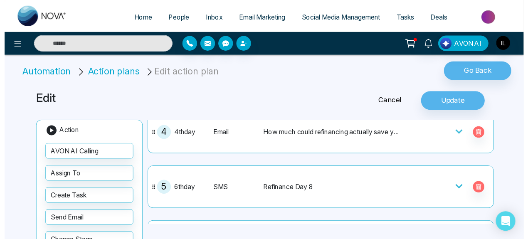
scroll to position [0, 0]
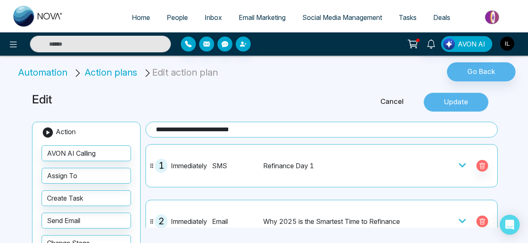
click at [445, 103] on button "Update" at bounding box center [455, 102] width 65 height 19
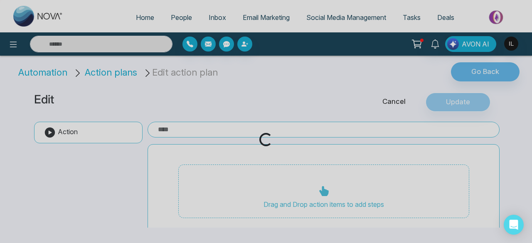
type input "**********"
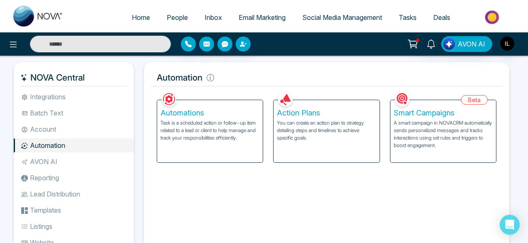
click at [222, 142] on div "Automations Task is a scheduled action or follow-up item related to a lead or c…" at bounding box center [210, 131] width 106 height 62
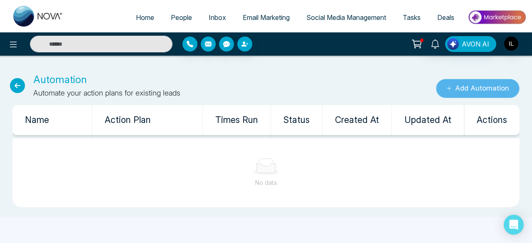
click at [473, 95] on button "Add Automation" at bounding box center [478, 88] width 84 height 19
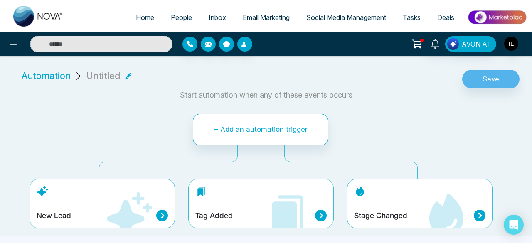
click at [115, 202] on icon at bounding box center [129, 216] width 50 height 50
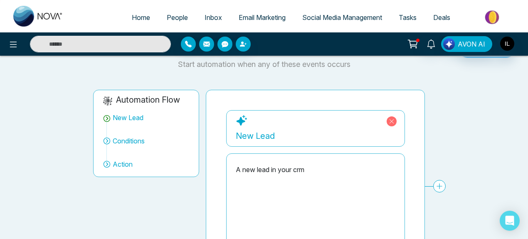
click at [270, 173] on div "A new lead in your crm" at bounding box center [316, 170] width 160 height 10
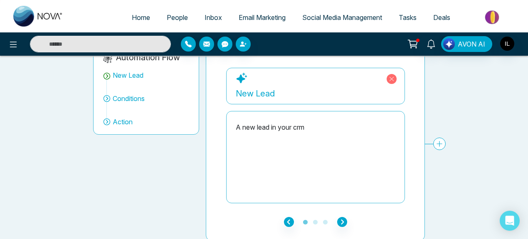
click at [266, 98] on div "New Lead" at bounding box center [316, 93] width 160 height 12
click at [263, 92] on div "New Lead" at bounding box center [316, 93] width 160 height 12
click at [278, 141] on div "A new lead in your crm" at bounding box center [316, 157] width 160 height 83
click at [439, 148] on div "New Lead A new lead in your crm Conditions Add Conditions Choose a filters Canc…" at bounding box center [494, 137] width 536 height 138
click at [439, 146] on div "New Lead A new lead in your crm Conditions Add Conditions Choose a filters Canc…" at bounding box center [494, 137] width 536 height 138
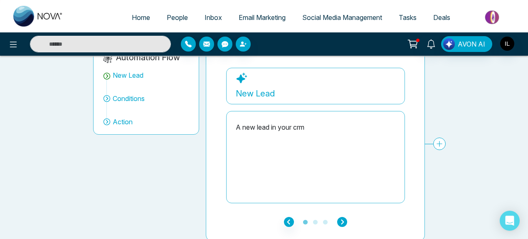
click at [344, 219] on icon "button" at bounding box center [342, 222] width 10 height 10
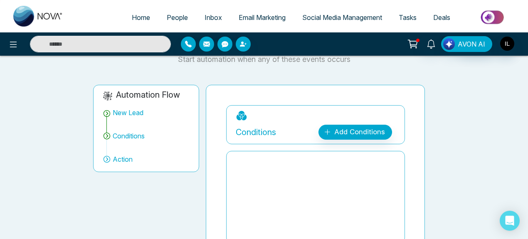
scroll to position [36, 0]
click at [352, 131] on link "Add Conditions" at bounding box center [355, 132] width 74 height 15
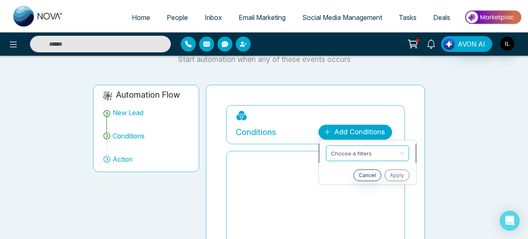
click at [353, 149] on input "search" at bounding box center [364, 152] width 67 height 12
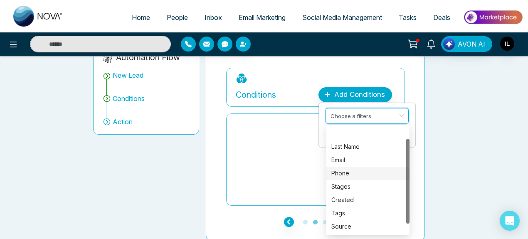
scroll to position [27, 0]
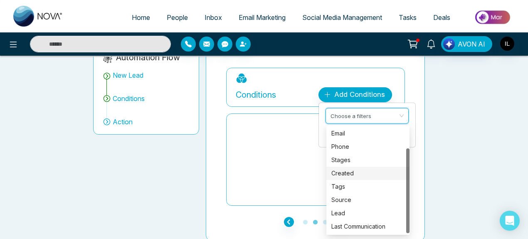
click at [344, 173] on div "Created" at bounding box center [367, 173] width 73 height 9
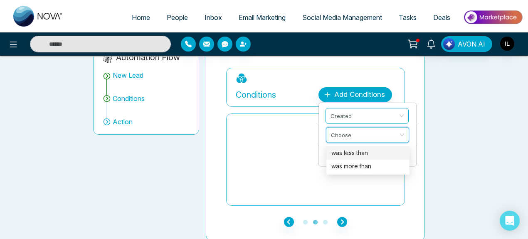
click at [347, 136] on input "search" at bounding box center [364, 134] width 67 height 12
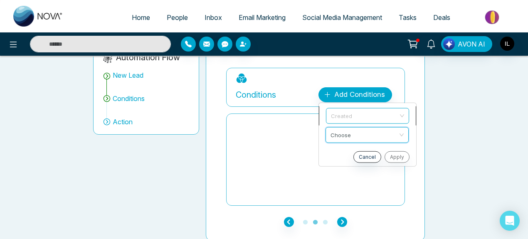
click at [351, 119] on span "Created" at bounding box center [367, 115] width 73 height 15
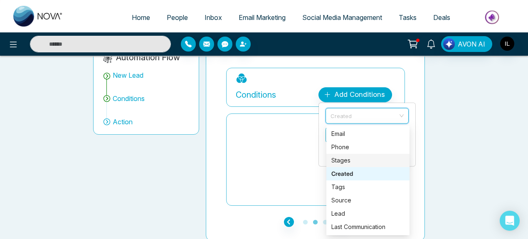
click at [338, 164] on div "Stages" at bounding box center [367, 160] width 73 height 9
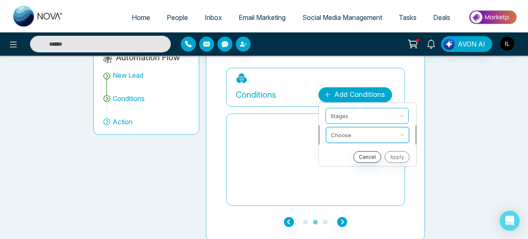
click at [342, 131] on input "search" at bounding box center [364, 134] width 67 height 12
click at [135, 101] on span "Conditions" at bounding box center [129, 98] width 32 height 10
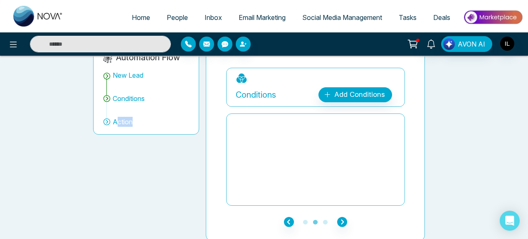
drag, startPoint x: 125, startPoint y: 130, endPoint x: 118, endPoint y: 120, distance: 12.3
click at [118, 120] on div "Automation Flow New Lead Conditions Action" at bounding box center [146, 90] width 106 height 87
click at [118, 120] on span "Action" at bounding box center [123, 122] width 20 height 10
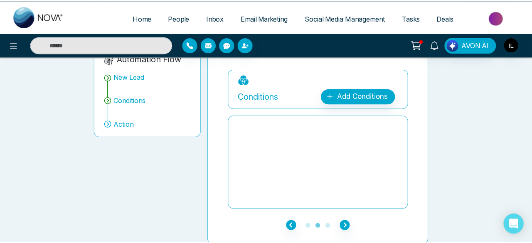
scroll to position [0, 0]
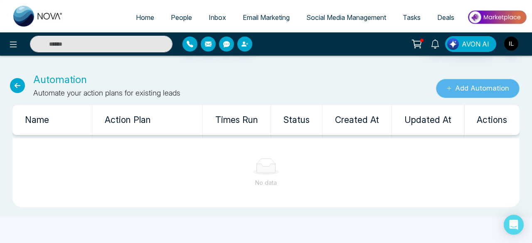
click at [480, 91] on button "Add Automation" at bounding box center [478, 88] width 84 height 19
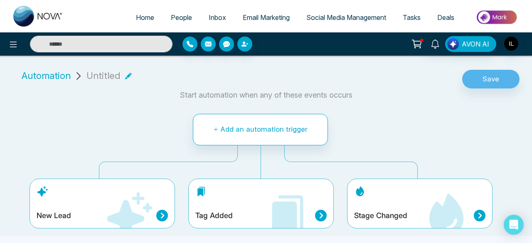
click at [126, 77] on icon at bounding box center [128, 75] width 7 height 7
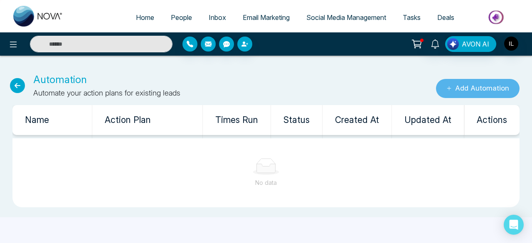
click at [463, 87] on button "Add Automation" at bounding box center [478, 88] width 84 height 19
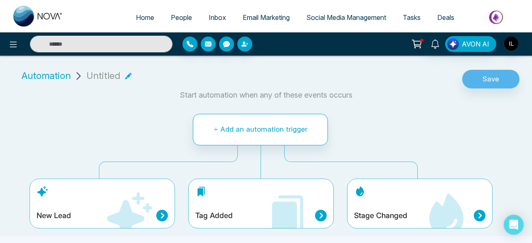
click at [125, 74] on icon at bounding box center [128, 76] width 7 height 7
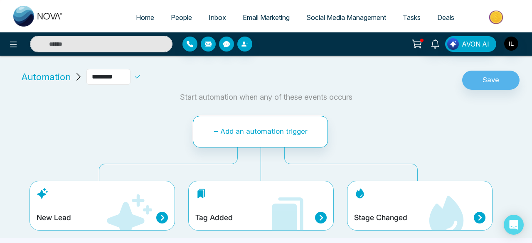
click at [121, 76] on input "********" at bounding box center [108, 77] width 44 height 16
type input "*"
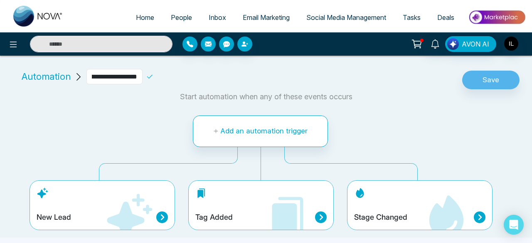
type input "**********"
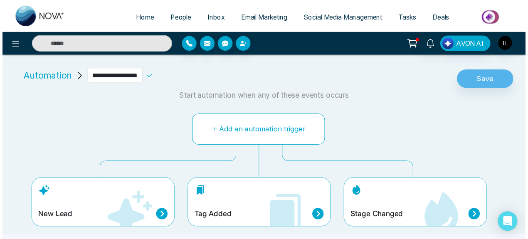
scroll to position [0, 0]
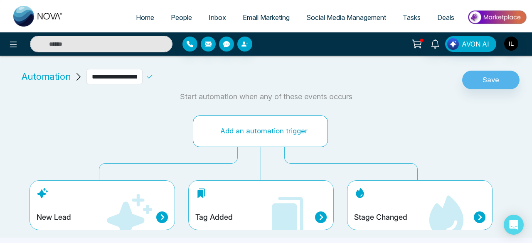
click at [233, 132] on button "Add an automation trigger" at bounding box center [260, 132] width 135 height 32
click at [245, 130] on button "Add an automation trigger" at bounding box center [260, 132] width 135 height 32
click at [245, 138] on button "Add an automation trigger" at bounding box center [260, 132] width 135 height 32
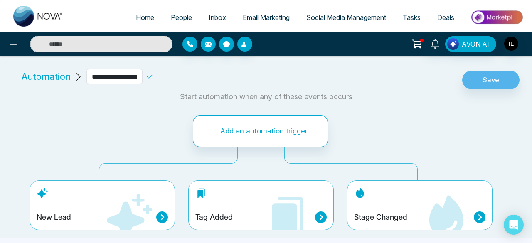
click at [114, 191] on div "New Lead" at bounding box center [102, 205] width 145 height 50
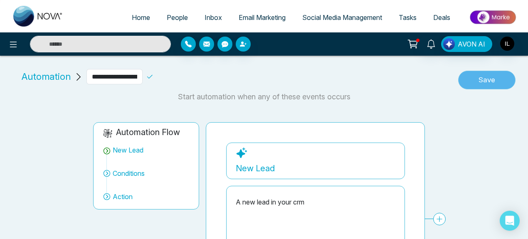
click at [499, 76] on button "Save" at bounding box center [486, 80] width 57 height 19
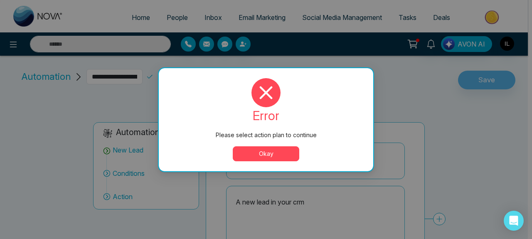
click at [263, 151] on button "Okay" at bounding box center [266, 153] width 66 height 15
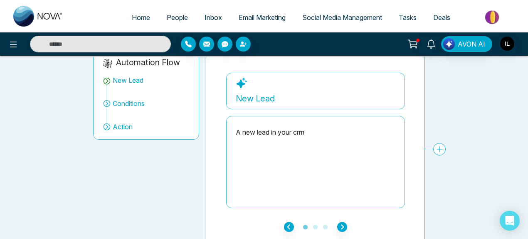
scroll to position [75, 0]
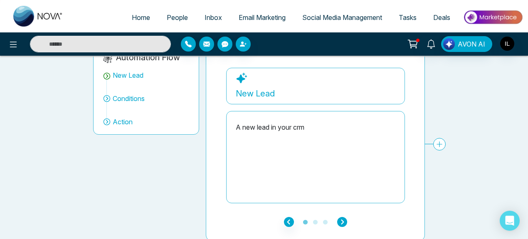
click at [340, 219] on icon "button" at bounding box center [342, 222] width 10 height 10
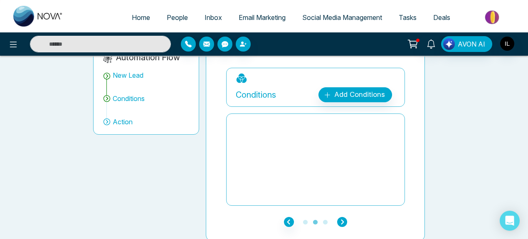
click at [340, 219] on icon "button" at bounding box center [342, 222] width 10 height 10
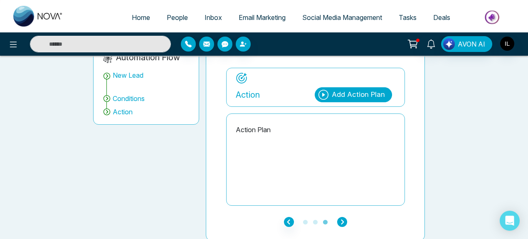
scroll to position [59, 0]
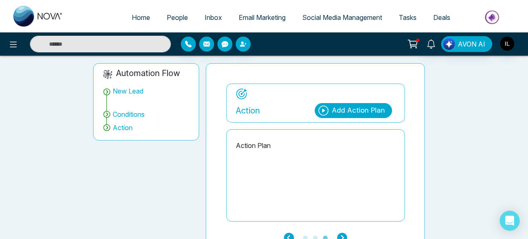
click at [354, 113] on div "Add Action Plan" at bounding box center [358, 110] width 53 height 11
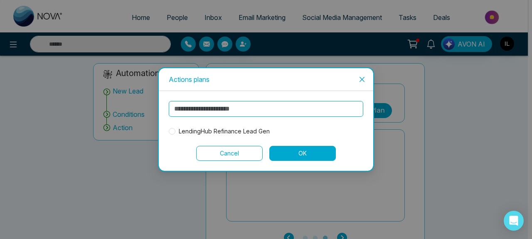
click at [225, 110] on input "text" at bounding box center [266, 109] width 194 height 16
click at [211, 130] on span "LendingHub Refinance Lead Gen" at bounding box center [224, 131] width 98 height 9
click at [315, 152] on button "OK" at bounding box center [302, 153] width 66 height 15
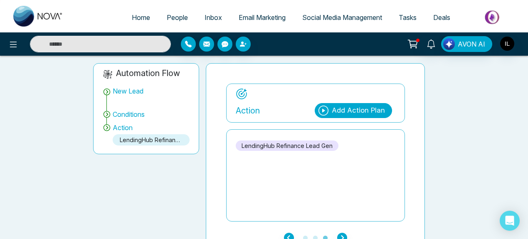
scroll to position [75, 0]
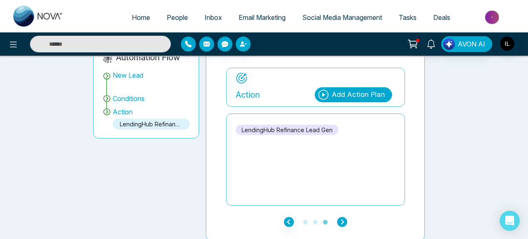
click at [342, 221] on icon "button" at bounding box center [342, 222] width 10 height 10
click at [341, 221] on icon "button" at bounding box center [342, 222] width 10 height 10
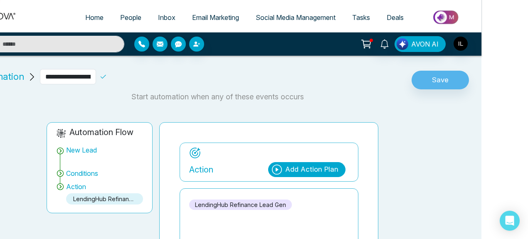
scroll to position [75, 47]
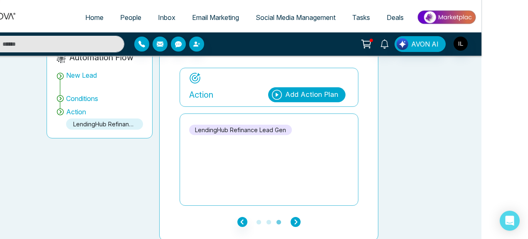
click at [296, 217] on icon "button" at bounding box center [295, 222] width 10 height 10
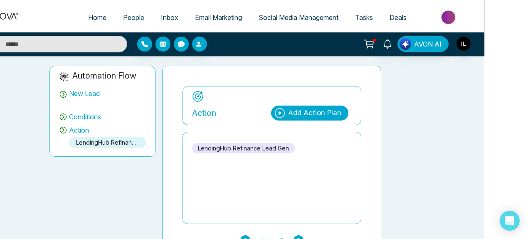
scroll to position [75, 44]
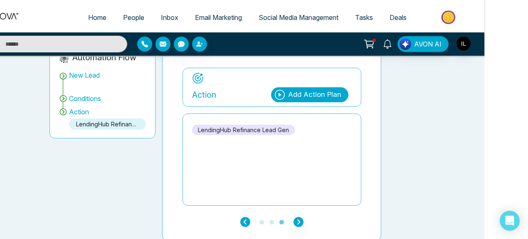
click at [245, 217] on icon "button" at bounding box center [245, 222] width 10 height 10
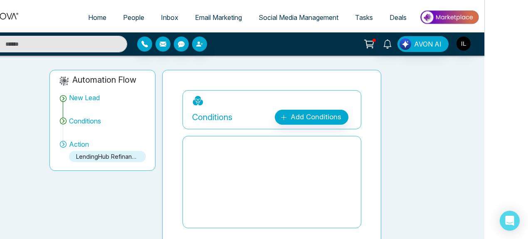
scroll to position [52, 44]
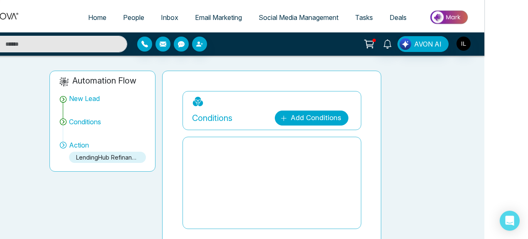
click at [286, 118] on icon at bounding box center [283, 118] width 7 height 7
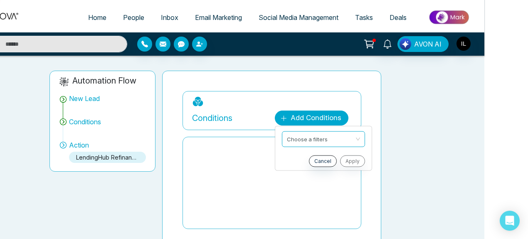
scroll to position [0, 44]
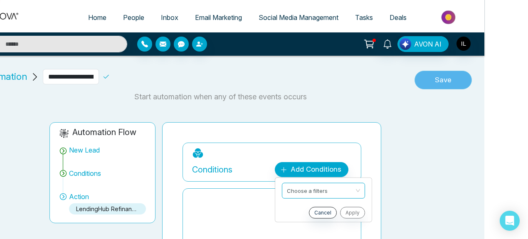
click at [436, 84] on button "Save" at bounding box center [442, 80] width 57 height 19
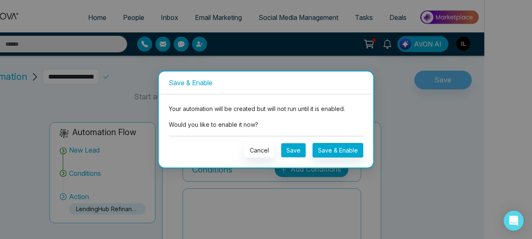
click at [292, 149] on button "Save" at bounding box center [293, 150] width 25 height 15
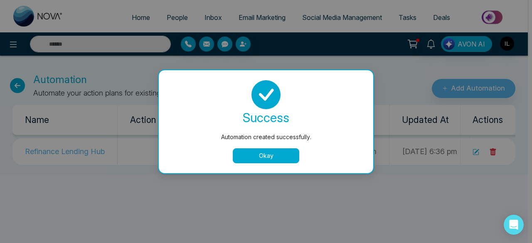
click at [253, 152] on button "Okay" at bounding box center [266, 155] width 66 height 15
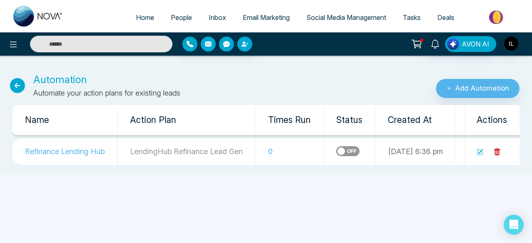
click at [22, 88] on icon at bounding box center [17, 85] width 15 height 15
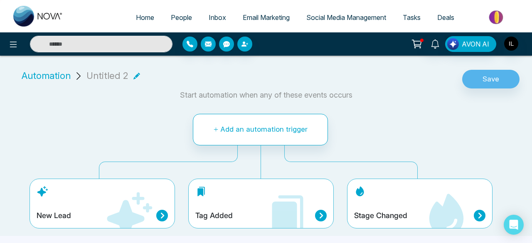
click at [115, 206] on icon at bounding box center [129, 216] width 50 height 50
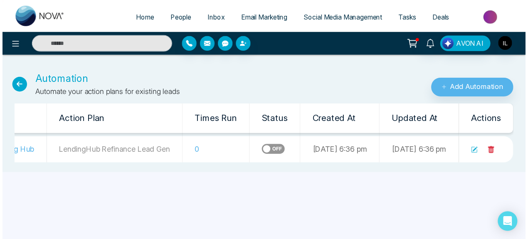
scroll to position [0, 122]
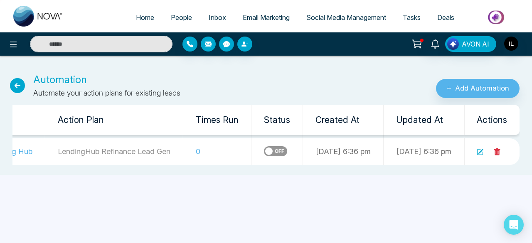
click at [482, 150] on icon at bounding box center [480, 152] width 7 height 7
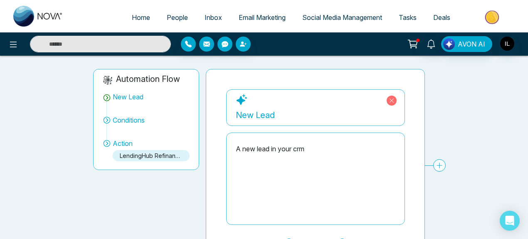
scroll to position [62, 0]
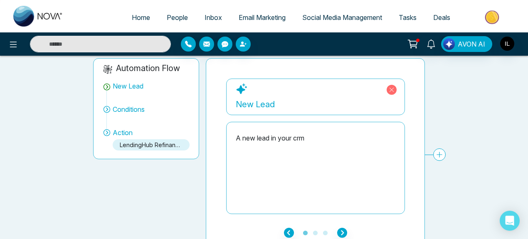
click at [274, 143] on div "A new lead in your crm" at bounding box center [316, 167] width 160 height 83
click at [265, 130] on div "A new lead in your crm" at bounding box center [316, 167] width 160 height 83
click at [120, 111] on span "Conditions" at bounding box center [129, 109] width 32 height 10
click at [340, 231] on icon "button" at bounding box center [342, 233] width 10 height 10
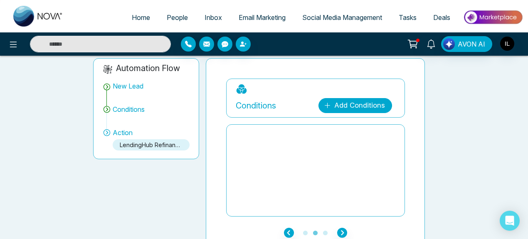
click at [368, 101] on link "Add Conditions" at bounding box center [355, 105] width 74 height 15
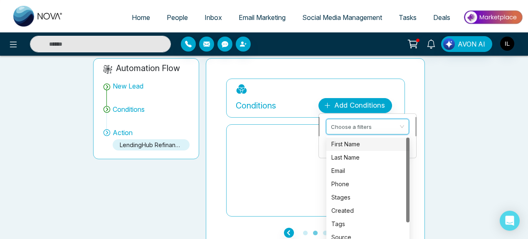
click at [366, 124] on input "search" at bounding box center [364, 125] width 67 height 12
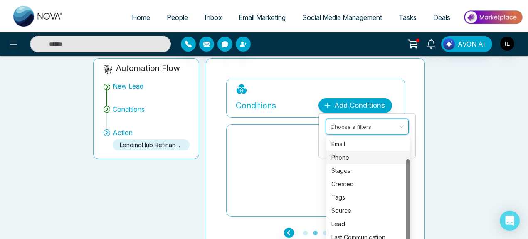
scroll to position [73, 1]
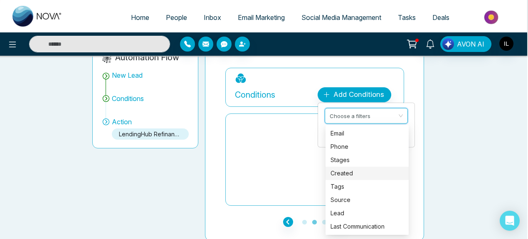
click at [346, 171] on div "Created" at bounding box center [366, 173] width 73 height 9
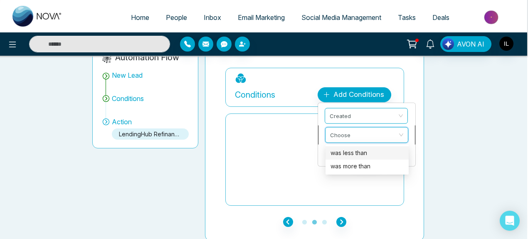
click at [346, 136] on input "search" at bounding box center [363, 134] width 67 height 12
click at [210, 137] on div "New Lead A new lead in your crm Conditions Add Conditions Created Choose Cancel…" at bounding box center [314, 143] width 219 height 193
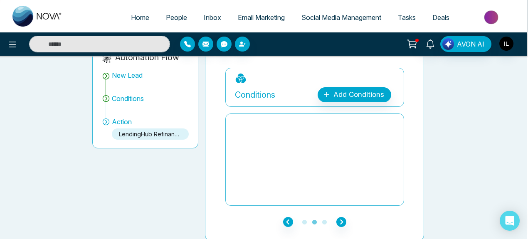
scroll to position [0, 1]
